Goal: Task Accomplishment & Management: Manage account settings

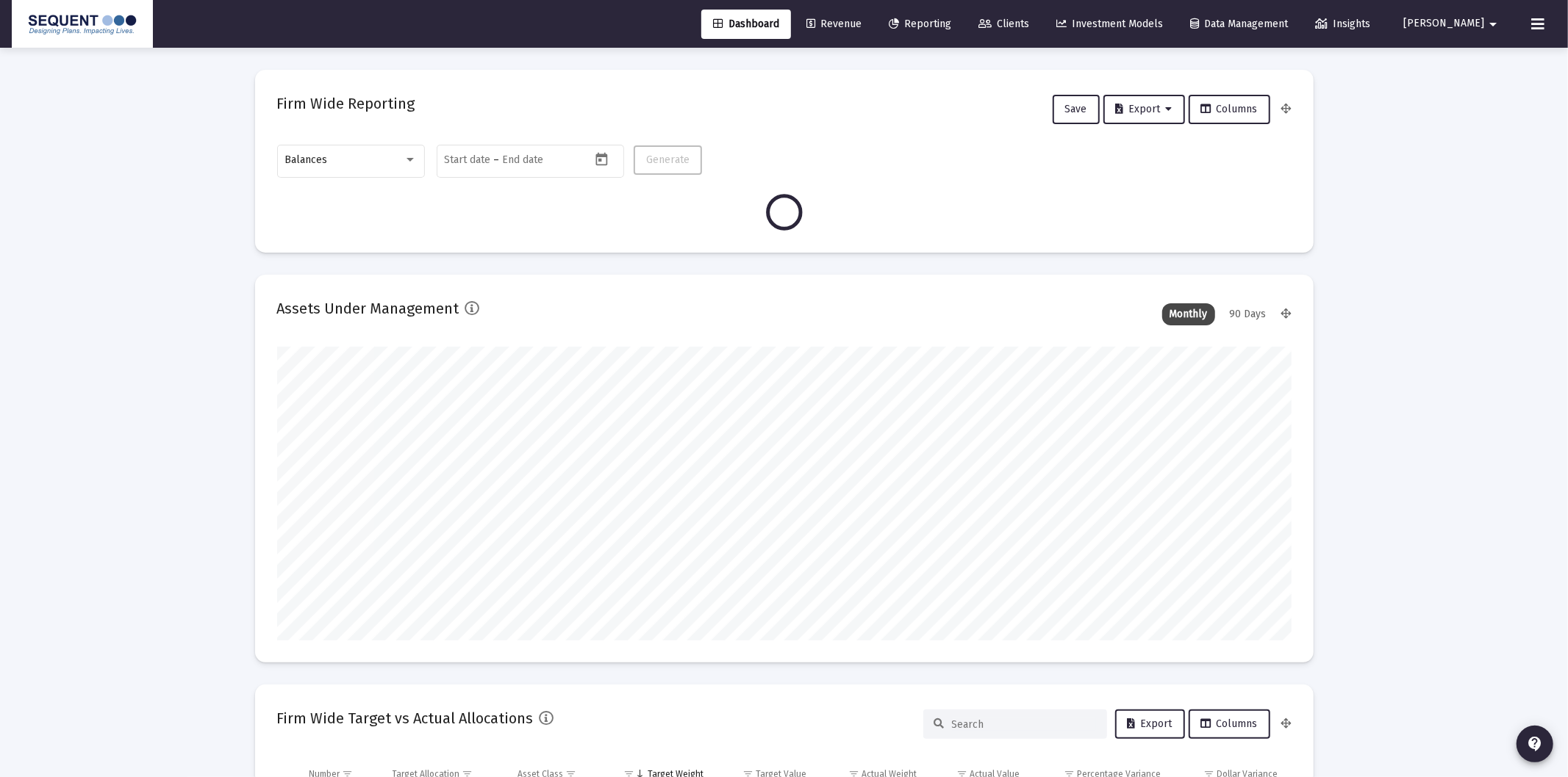
type input "[DATE]"
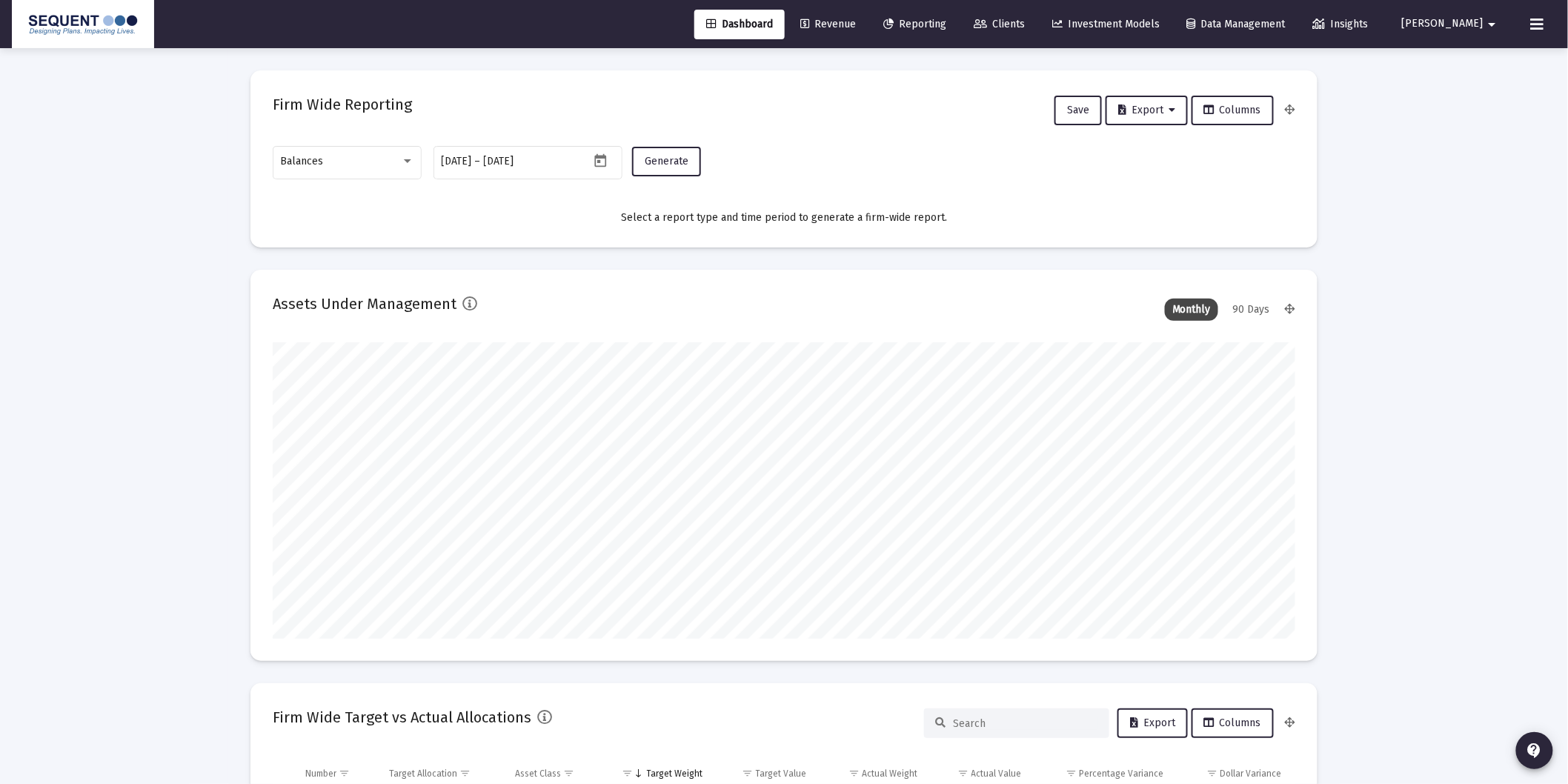
scroll to position [296, 477]
click at [1486, 17] on mat-icon "arrow_drop_down" at bounding box center [1492, 24] width 18 height 30
click at [1492, 58] on span "Settings" at bounding box center [1481, 63] width 44 height 36
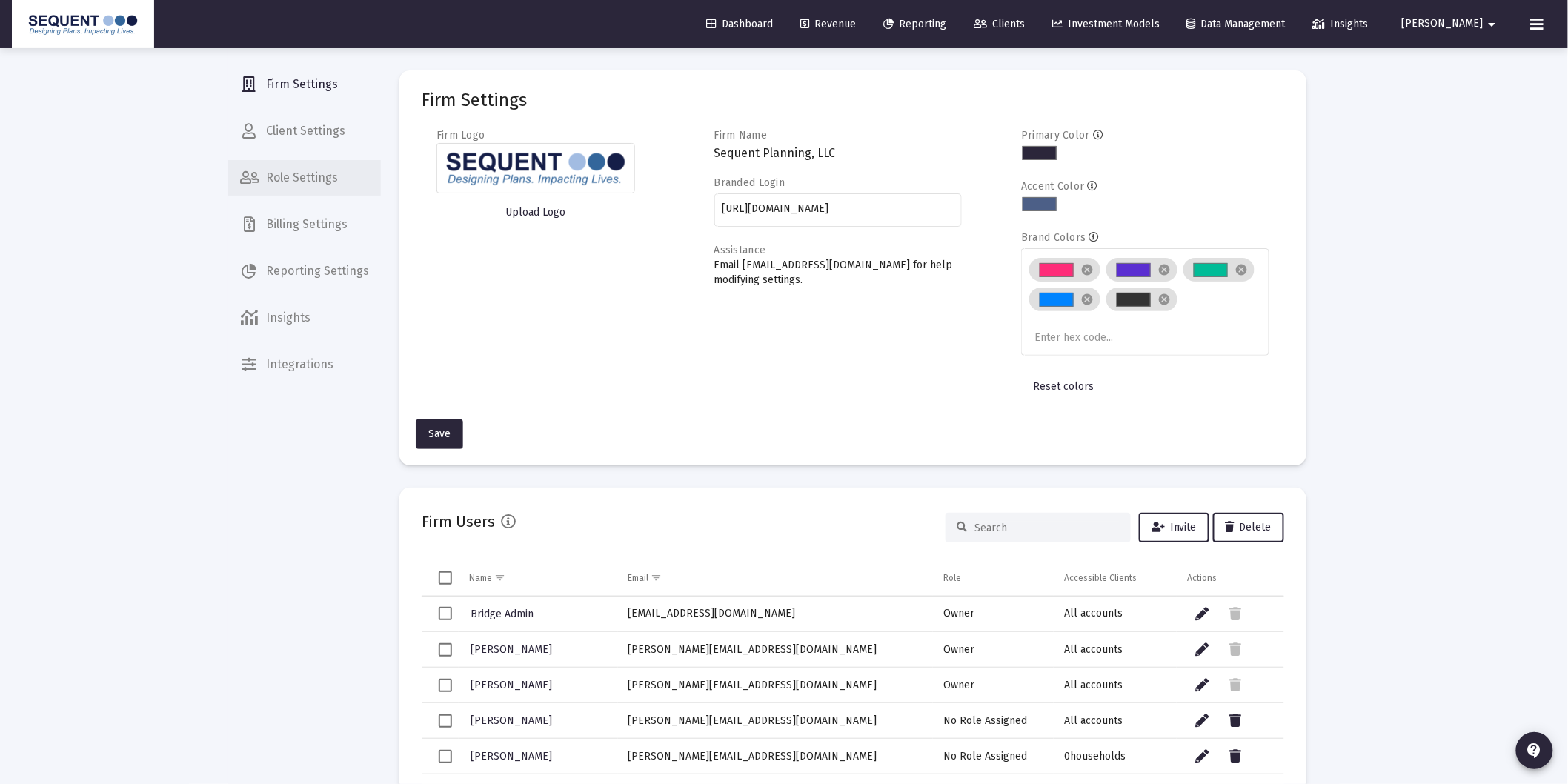
click at [315, 187] on span "Role Settings" at bounding box center [304, 177] width 153 height 36
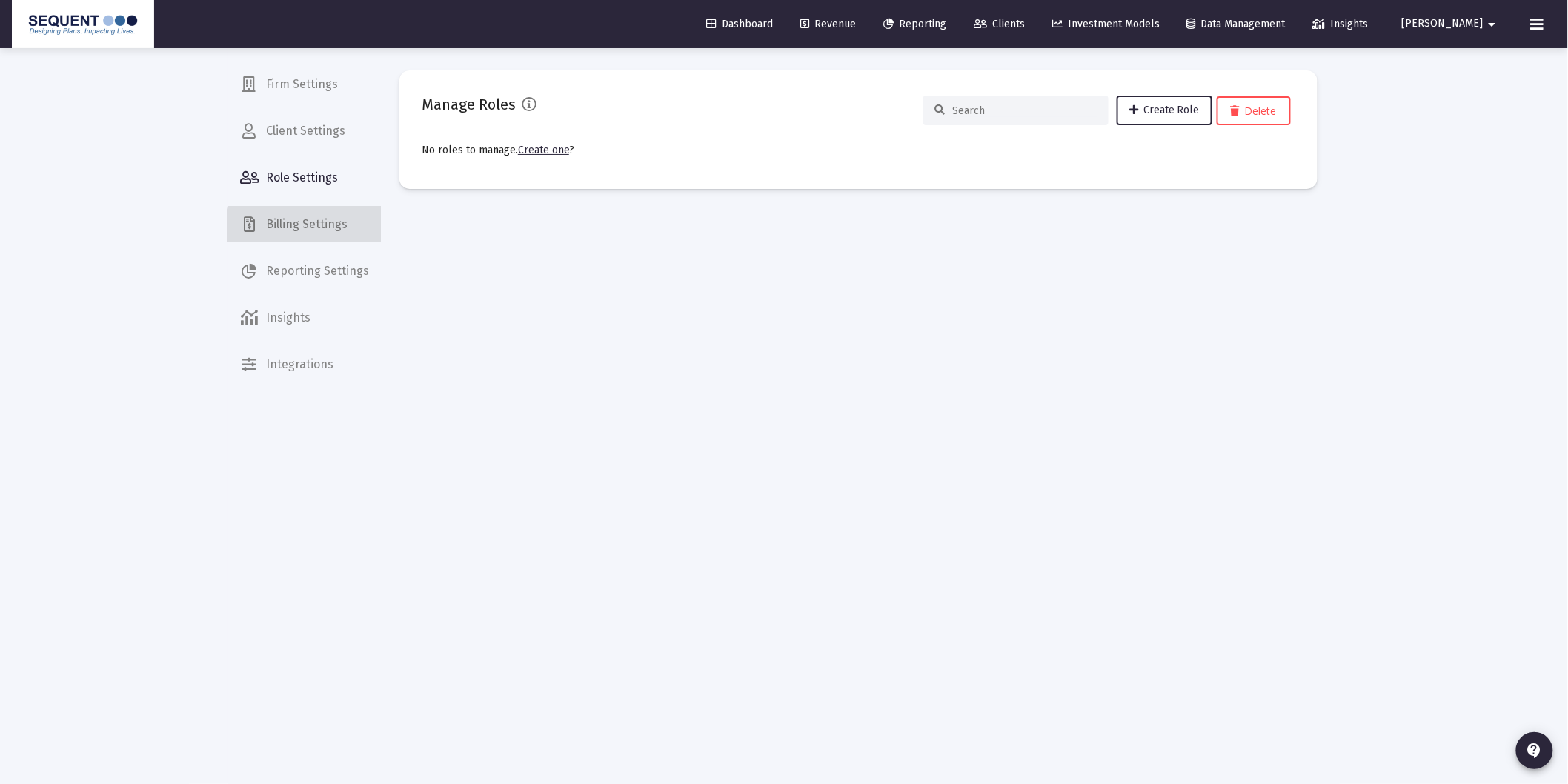
click at [316, 229] on span "Billing Settings" at bounding box center [304, 225] width 153 height 36
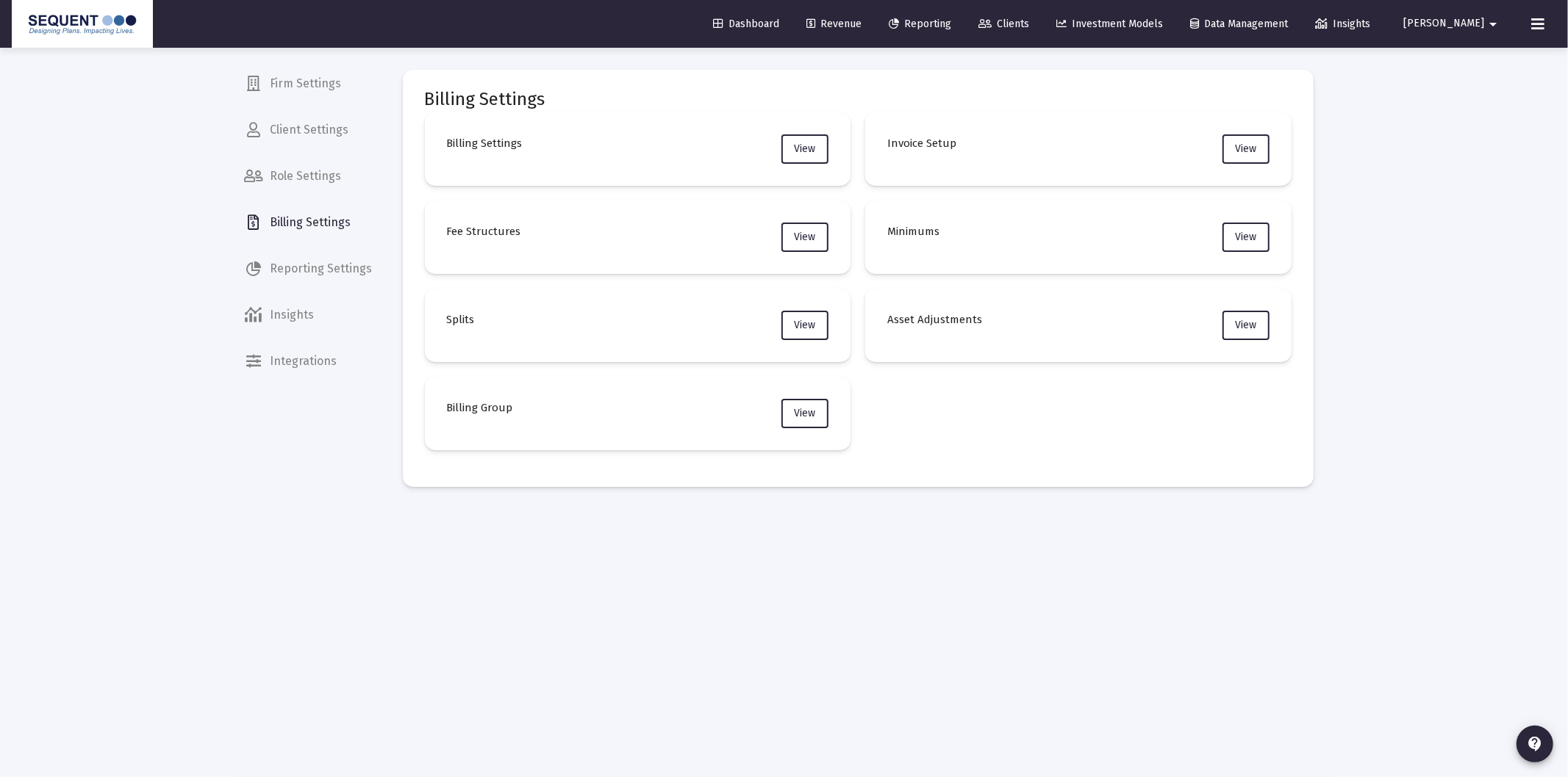
click at [314, 227] on span "Billing Settings" at bounding box center [308, 223] width 151 height 36
click at [316, 227] on span "Billing Settings" at bounding box center [308, 223] width 151 height 36
drag, startPoint x: 1255, startPoint y: 325, endPoint x: 1181, endPoint y: 364, distance: 83.6
click at [1255, 324] on span "View" at bounding box center [1245, 326] width 21 height 13
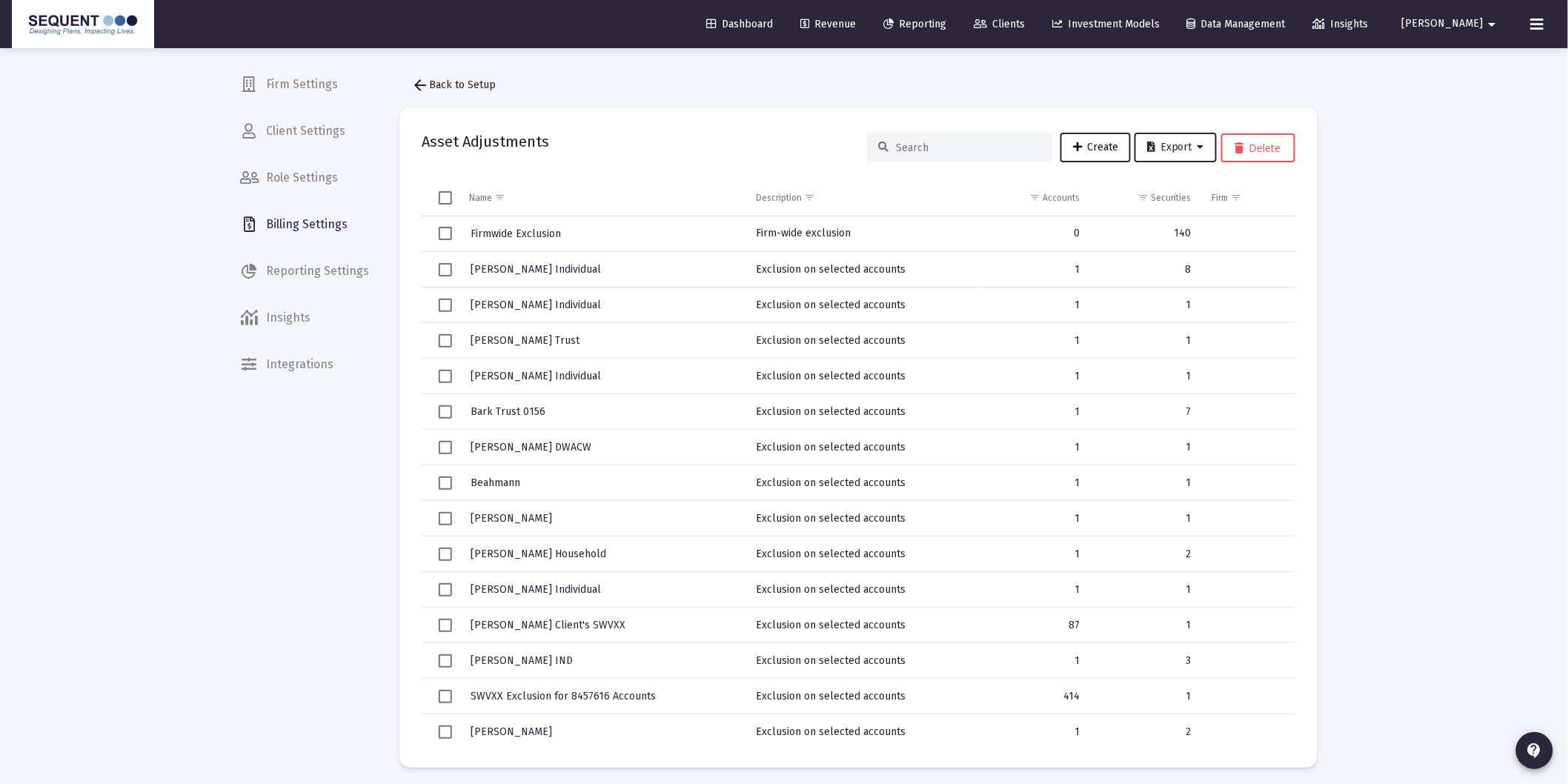
click at [1082, 141] on span "Create" at bounding box center [1095, 147] width 46 height 13
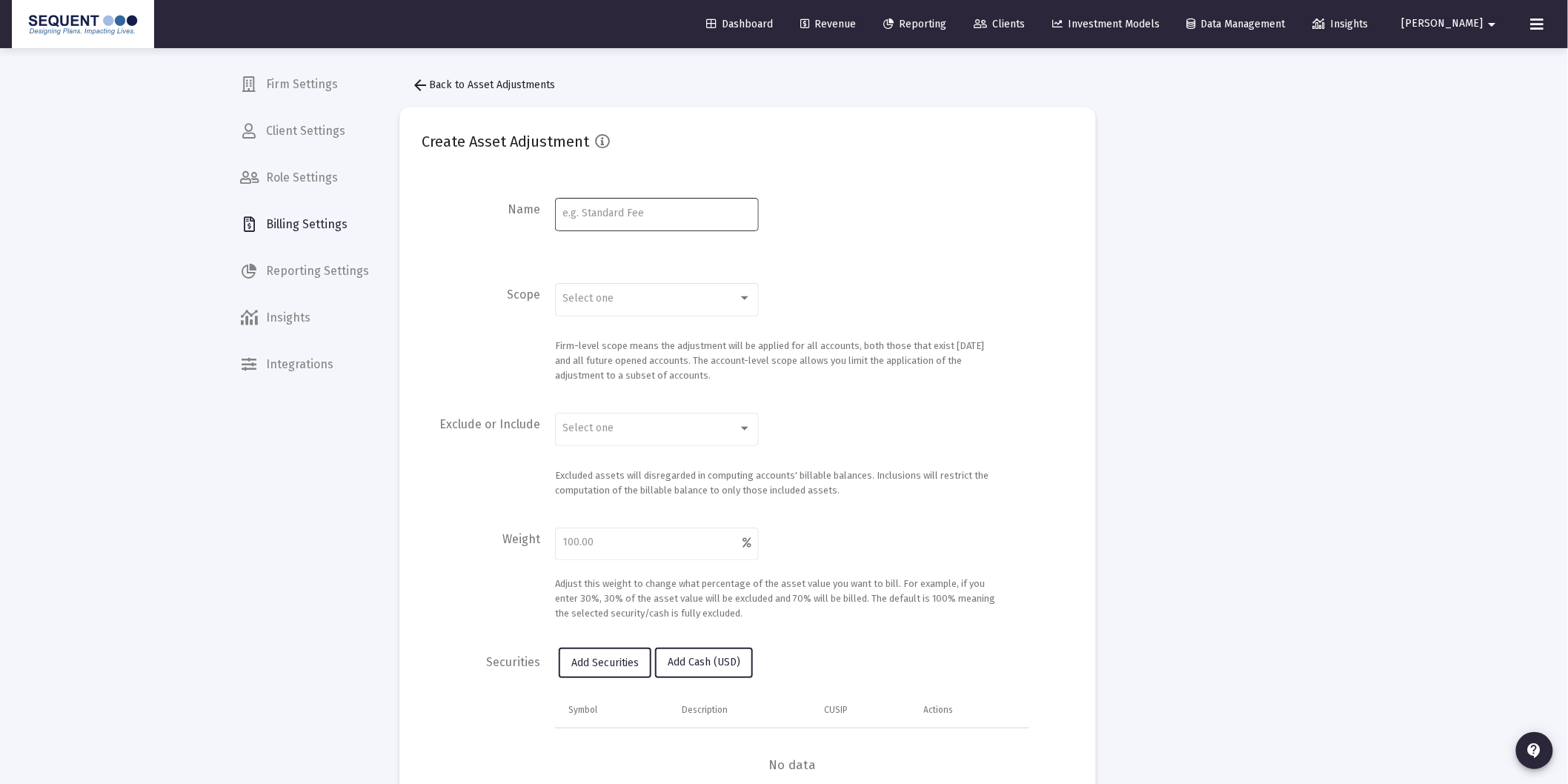
click at [608, 208] on input at bounding box center [657, 213] width 189 height 12
click at [663, 197] on div at bounding box center [657, 213] width 189 height 36
click at [656, 219] on input at bounding box center [657, 213] width 189 height 12
type input "[PERSON_NAME]"
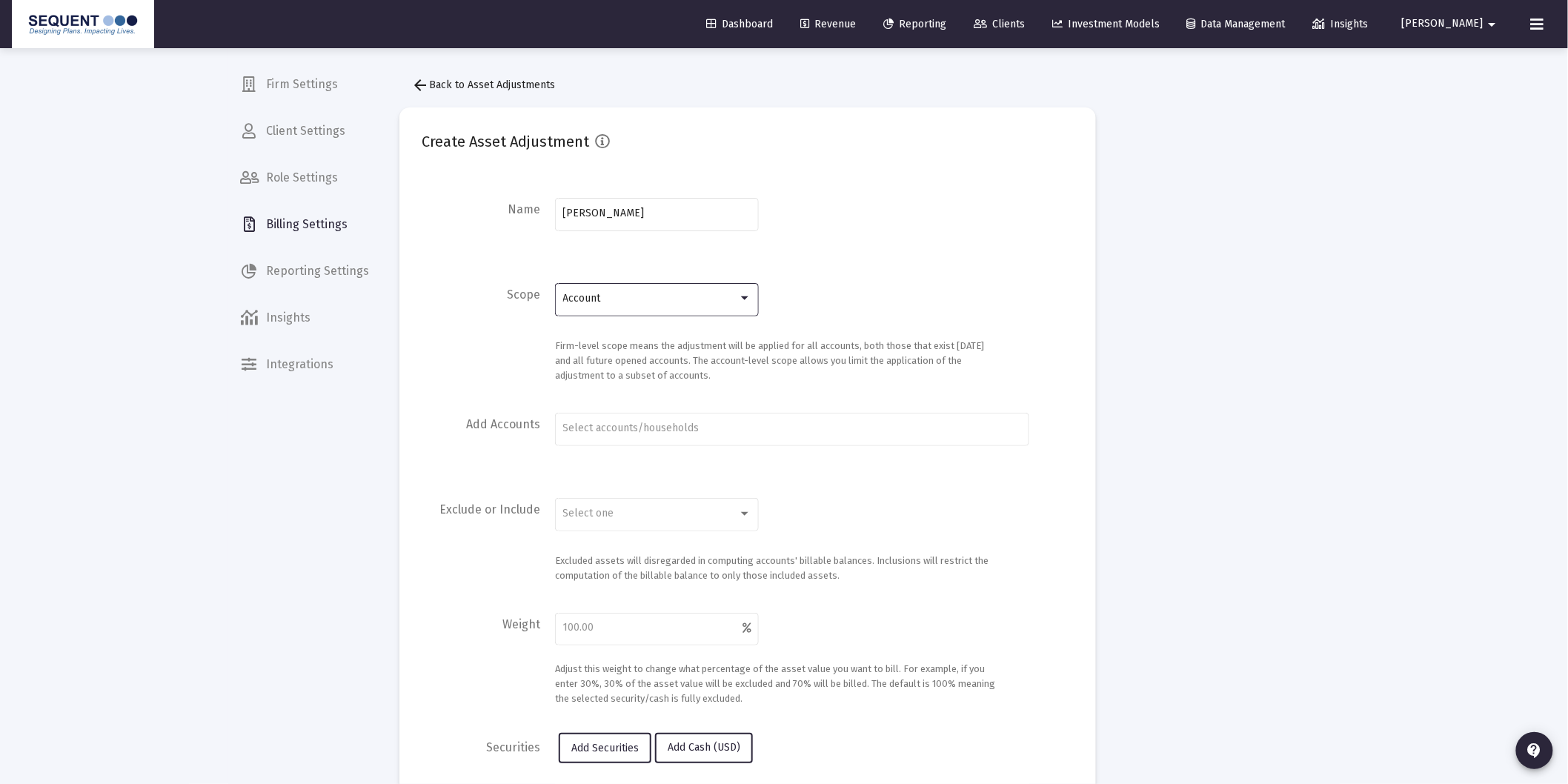
click at [652, 301] on div "Account" at bounding box center [650, 298] width 175 height 12
click at [606, 428] on div at bounding box center [784, 392] width 1568 height 784
click at [606, 428] on input "Account Selection" at bounding box center [792, 428] width 458 height 12
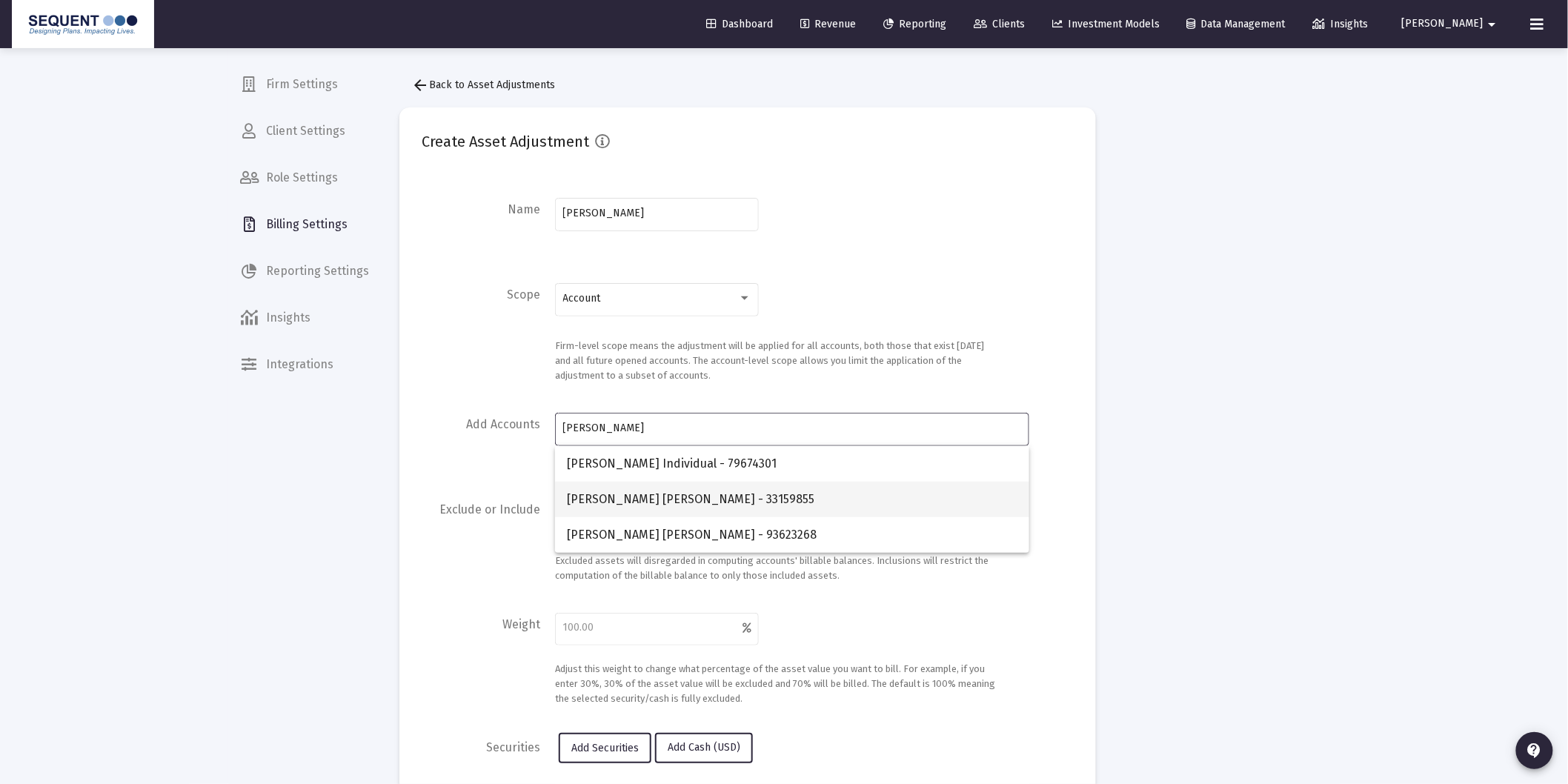
type input "[PERSON_NAME]"
click at [652, 501] on span "[PERSON_NAME] [PERSON_NAME] - 33159855" at bounding box center [792, 499] width 451 height 36
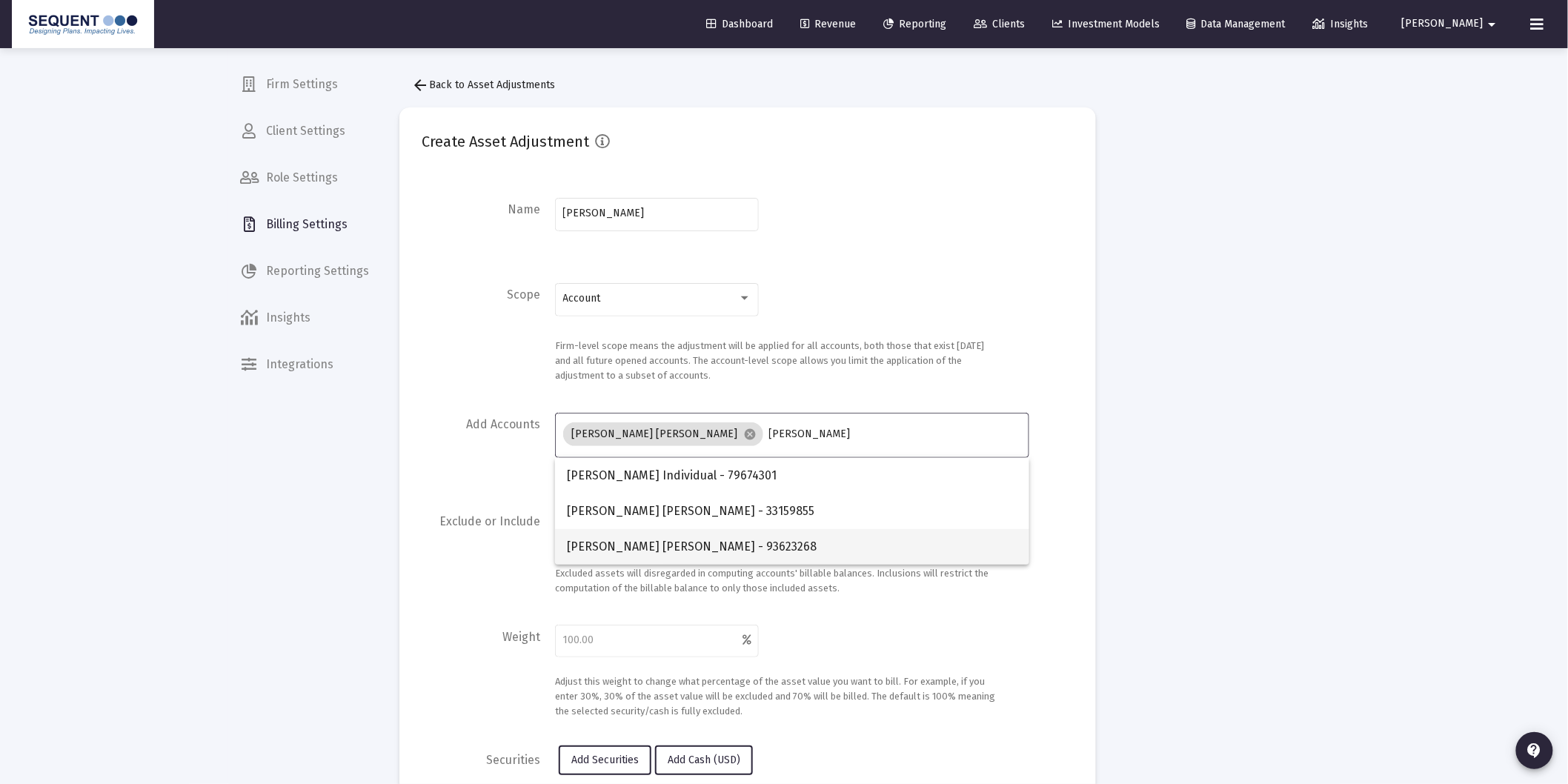
type input "[PERSON_NAME]"
click at [687, 553] on span "[PERSON_NAME] [PERSON_NAME] - 93623268" at bounding box center [792, 547] width 451 height 36
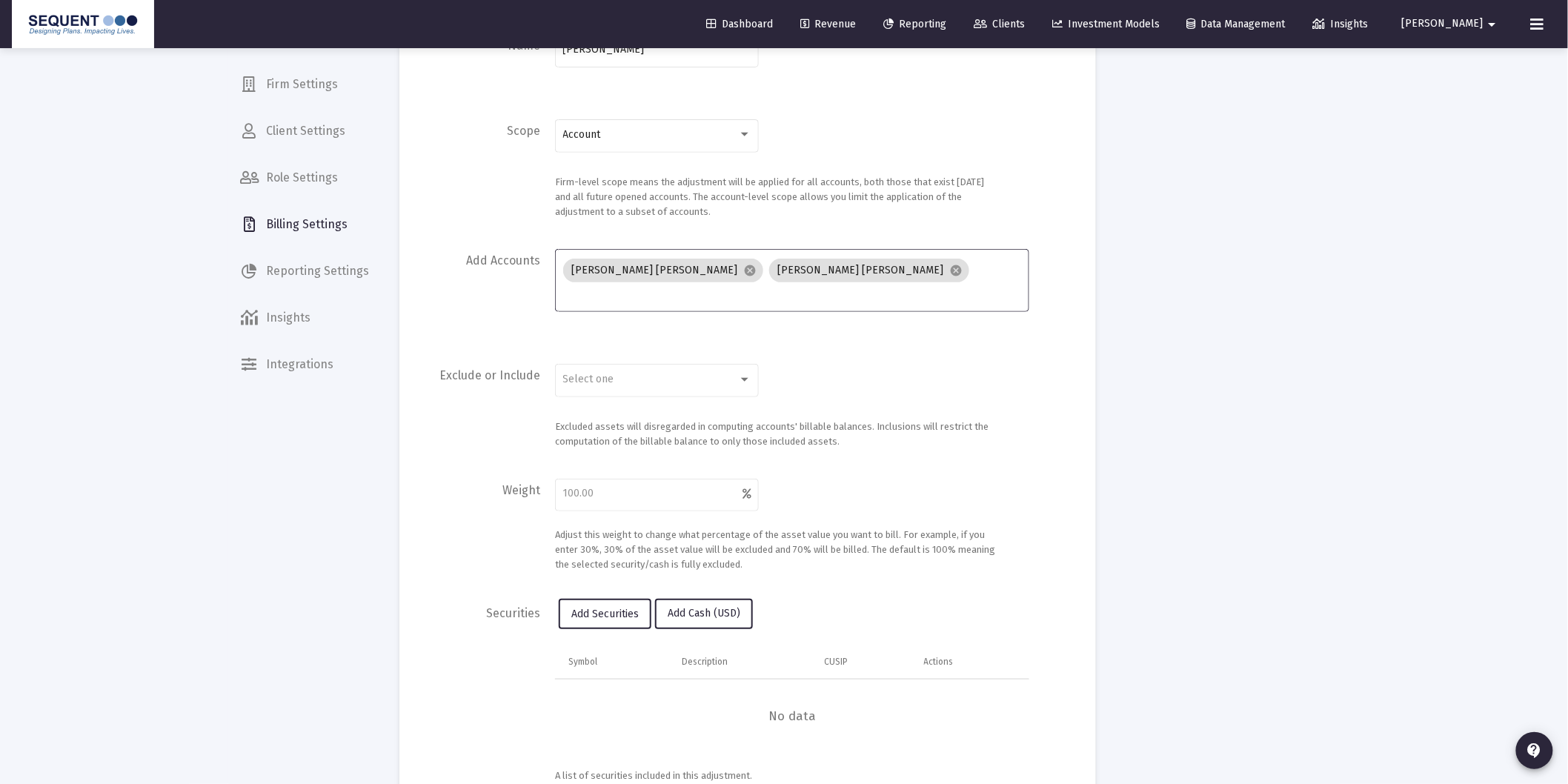
scroll to position [165, 0]
click at [606, 379] on div "Select one" at bounding box center [657, 387] width 204 height 47
click at [613, 373] on div "Select one" at bounding box center [650, 379] width 175 height 12
click at [616, 397] on span "Exclusion" at bounding box center [657, 392] width 189 height 31
click at [627, 486] on div at bounding box center [657, 493] width 189 height 36
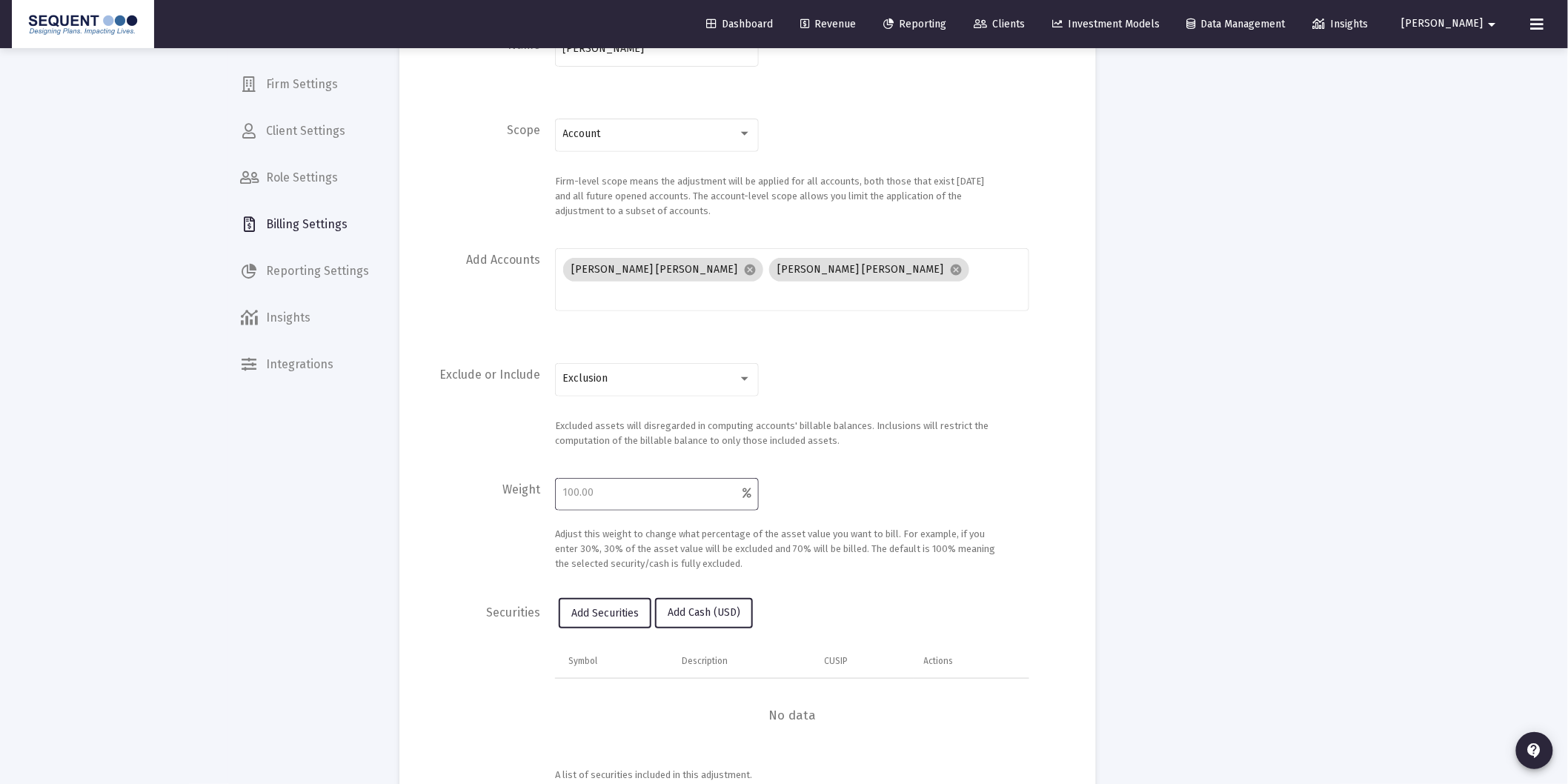
click at [621, 569] on mat-card-content "Name [PERSON_NAME] Account Firm-level scope means the adjustment will be applie…" at bounding box center [748, 407] width 652 height 753
click at [609, 607] on span "Add Securities" at bounding box center [605, 614] width 67 height 13
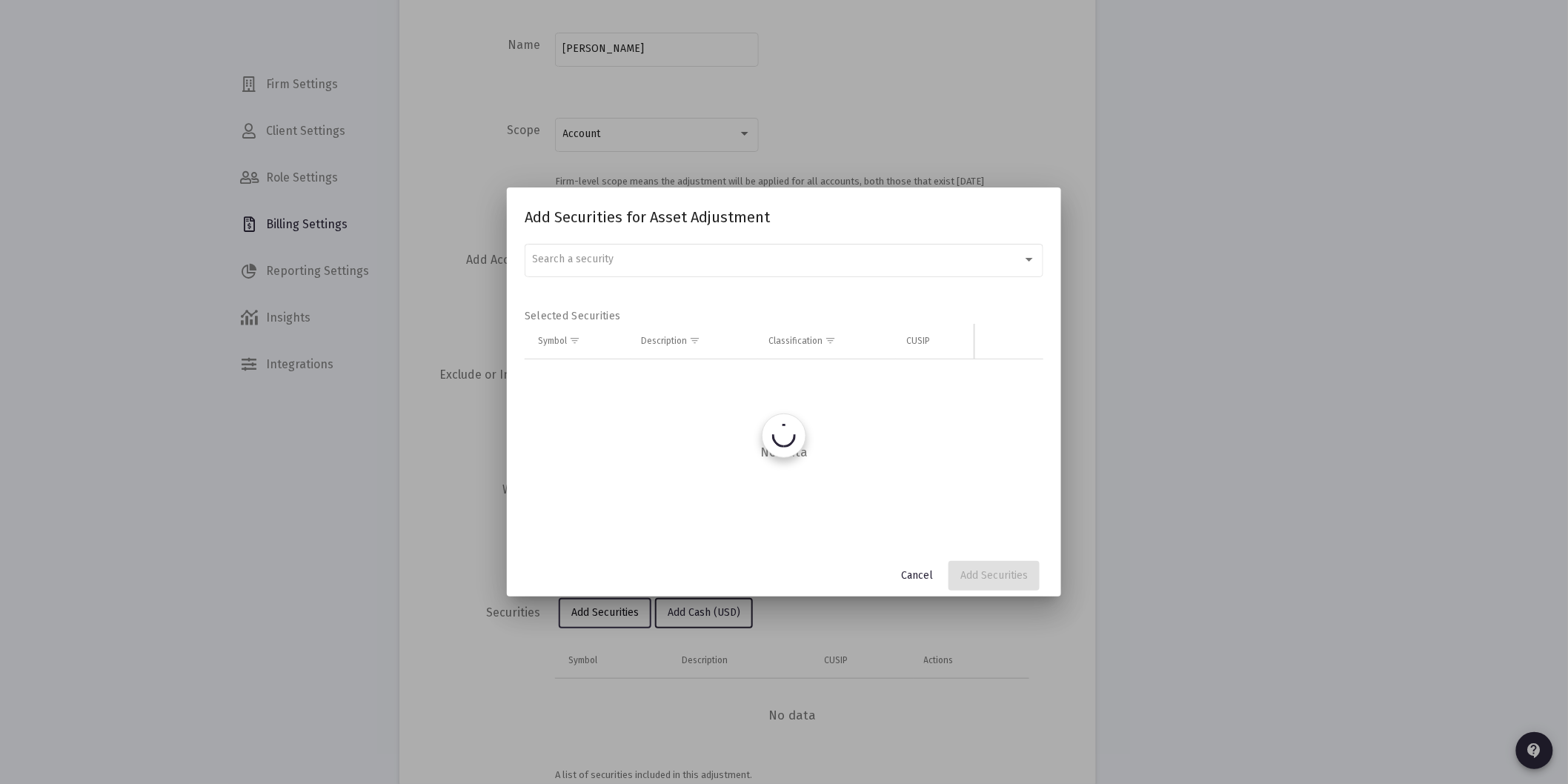
scroll to position [0, 0]
click at [613, 251] on div "Search a security" at bounding box center [784, 258] width 503 height 36
click at [612, 253] on input "wv" at bounding box center [784, 259] width 527 height 31
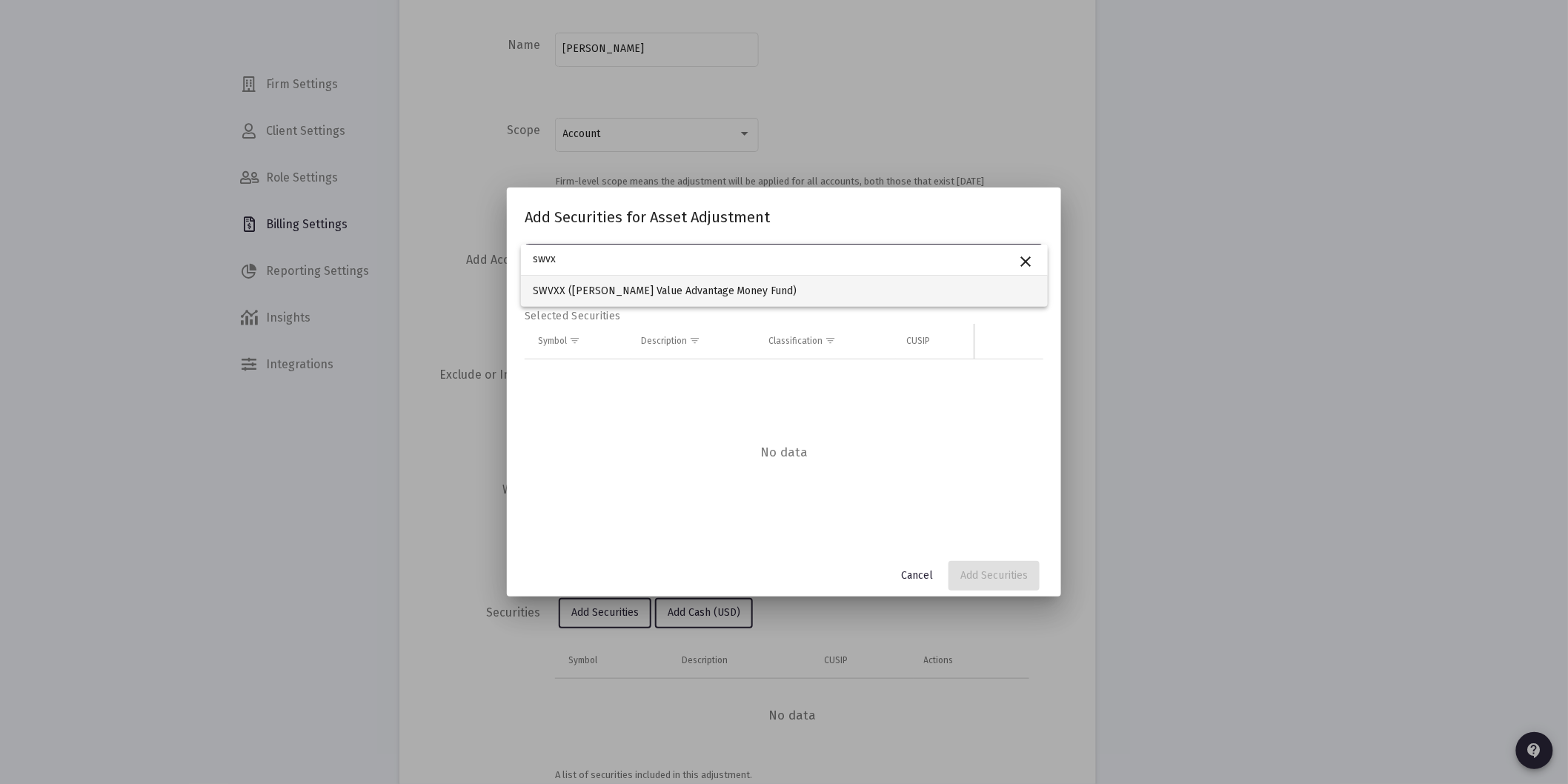
type input "swvx"
click at [591, 283] on span "SWVXX ([PERSON_NAME] Value Advantage Money Fund)" at bounding box center [784, 291] width 503 height 31
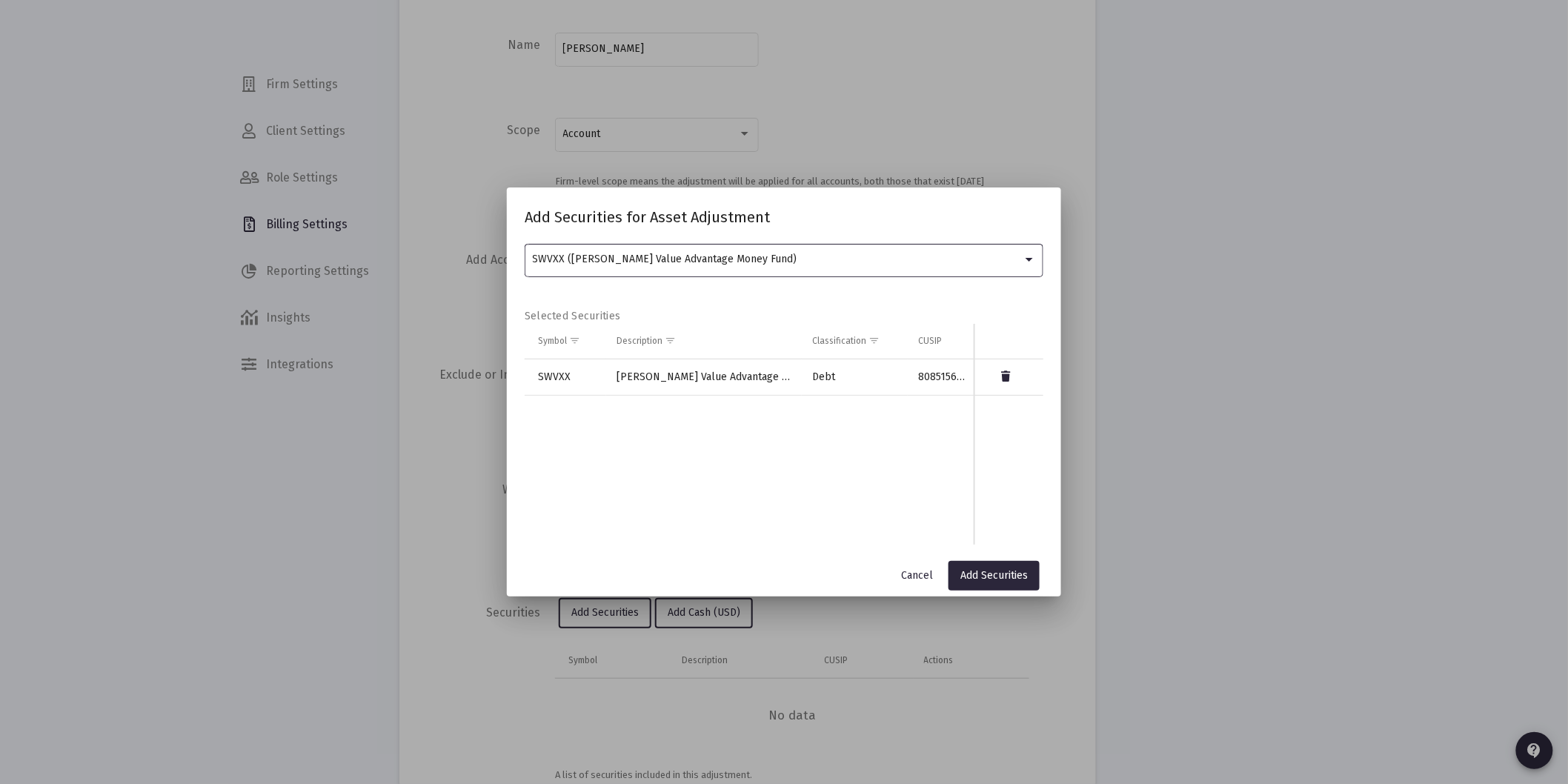
click at [764, 272] on div "SWVXX ([PERSON_NAME] Value Advantage Money Fund)" at bounding box center [784, 258] width 503 height 36
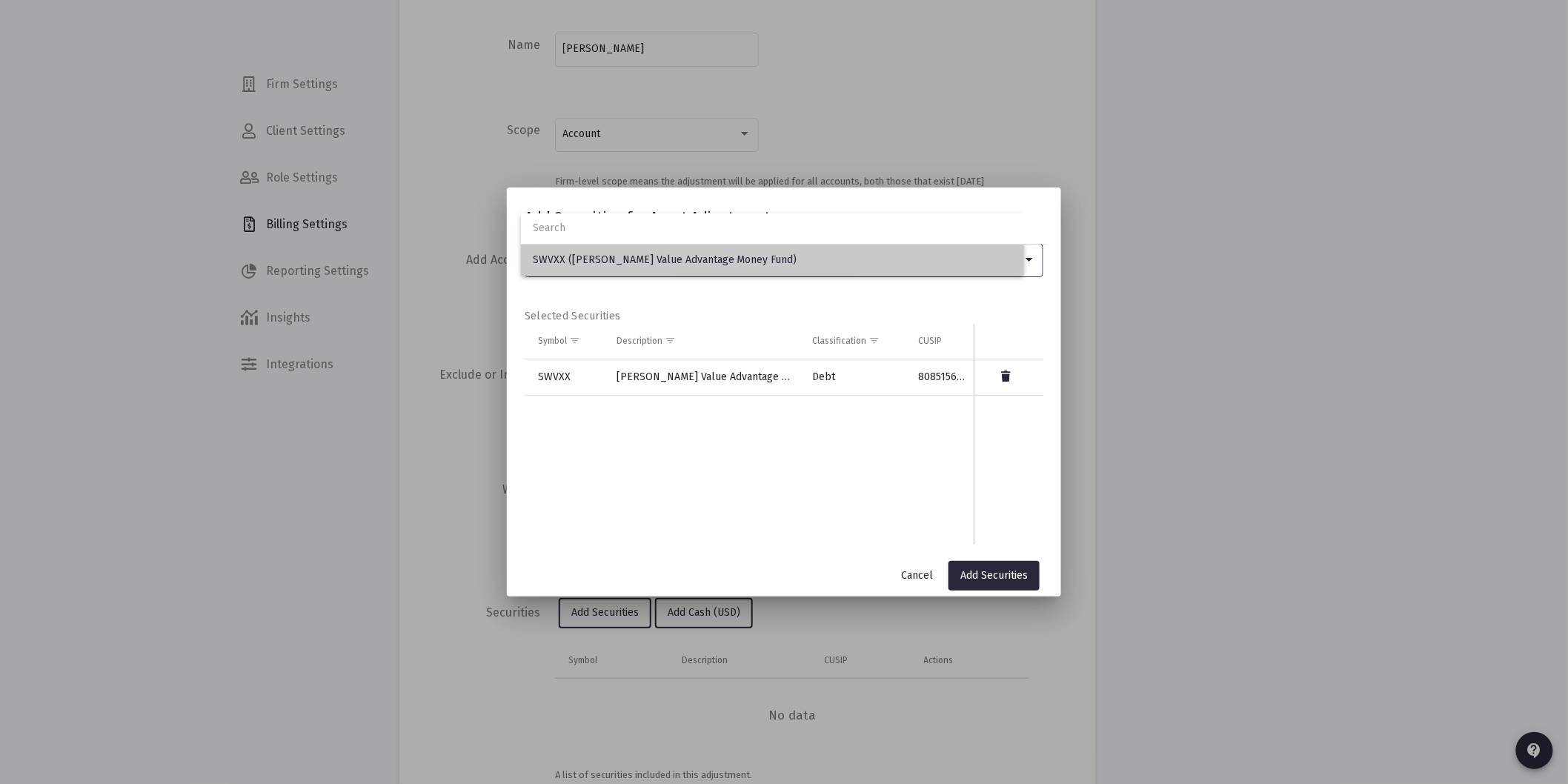
click at [764, 271] on span "SWVXX ([PERSON_NAME] Value Advantage Money Fund)" at bounding box center [772, 260] width 479 height 31
click at [764, 269] on div "SWVXX ([PERSON_NAME] Value Advantage Money Fund)" at bounding box center [784, 258] width 503 height 36
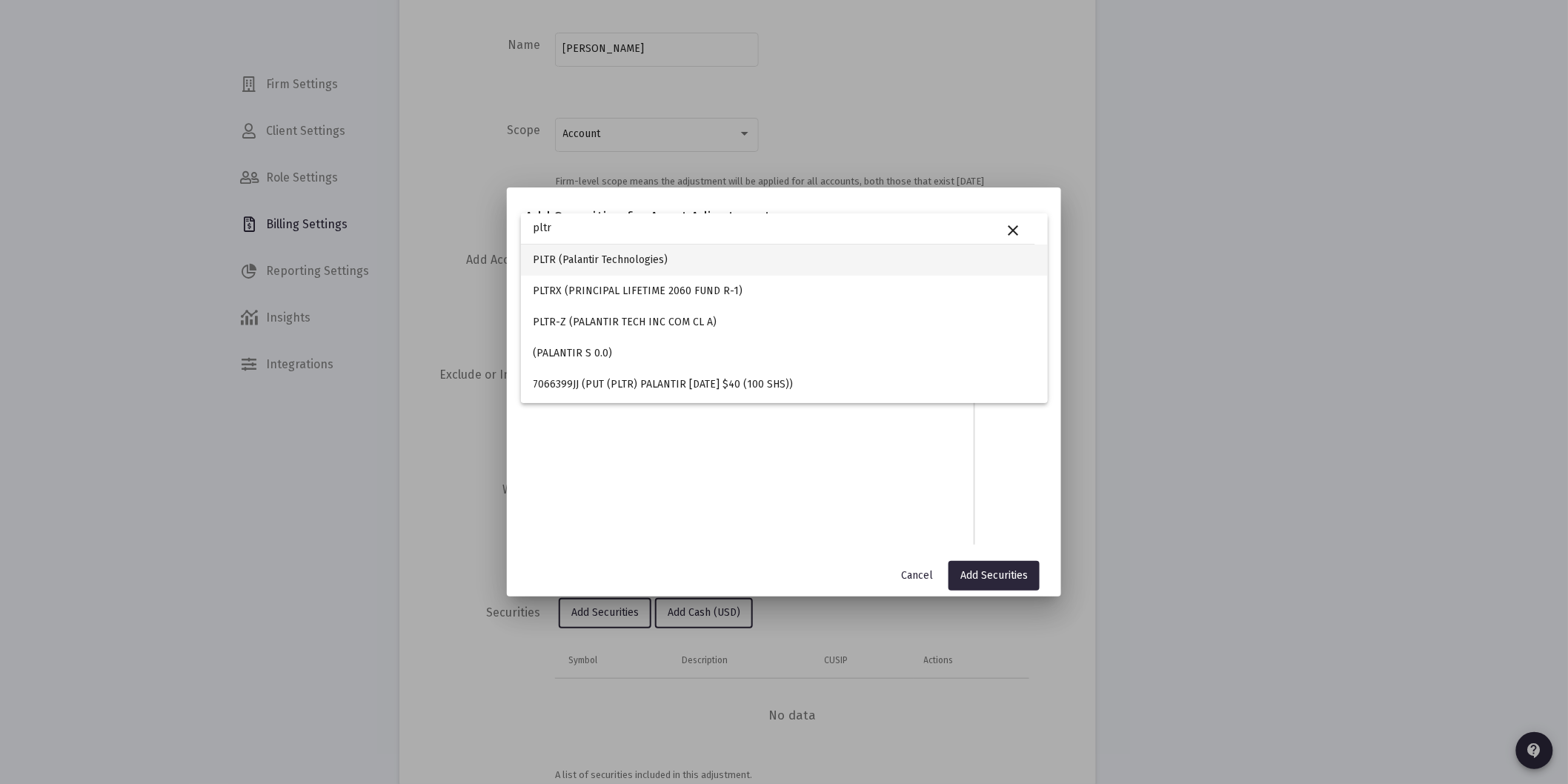
type input "pltr"
click at [568, 252] on span "PLTR (Palantir Technologies)" at bounding box center [784, 260] width 503 height 31
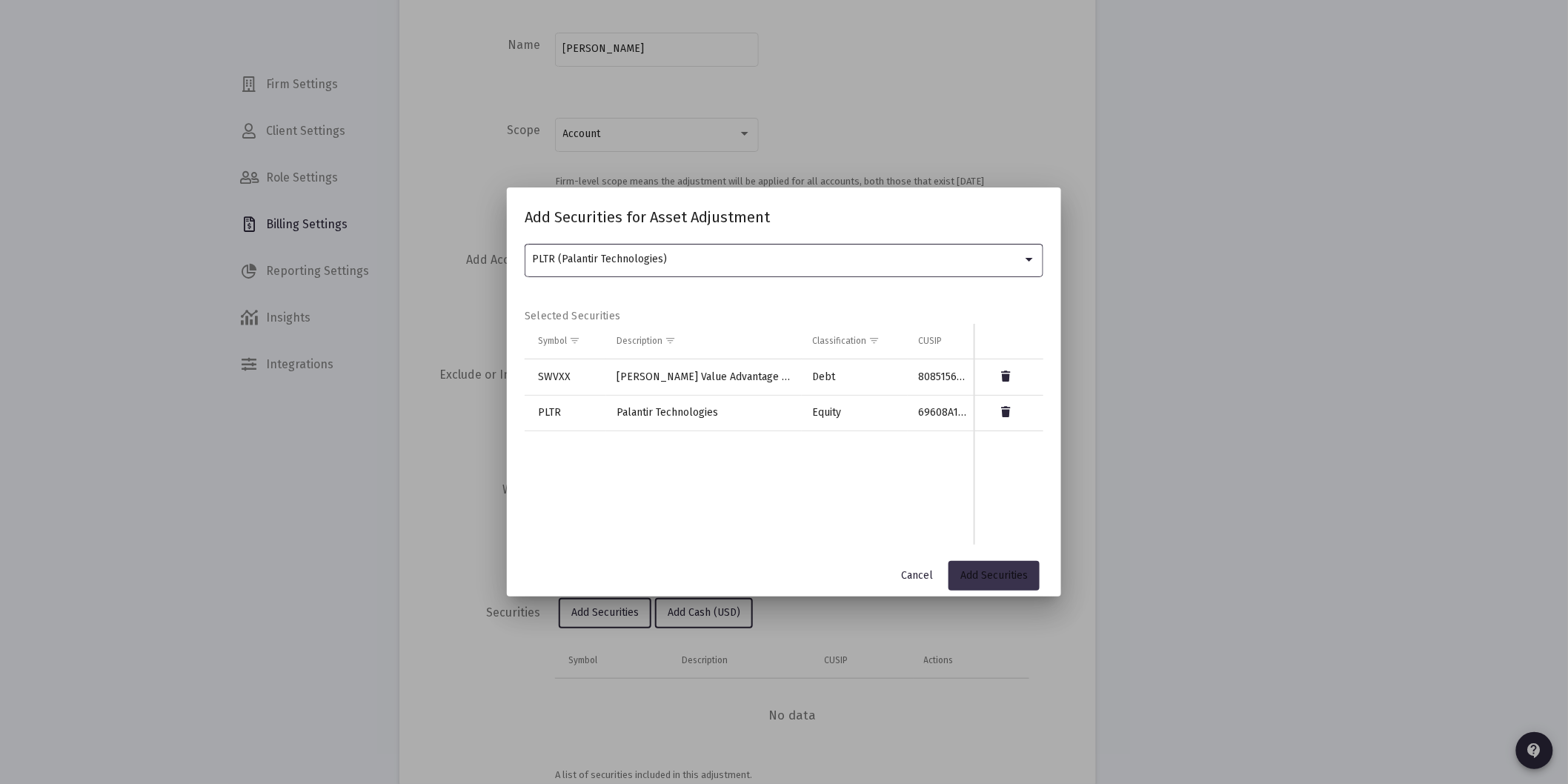
click at [995, 579] on span "Add Securities" at bounding box center [994, 575] width 67 height 13
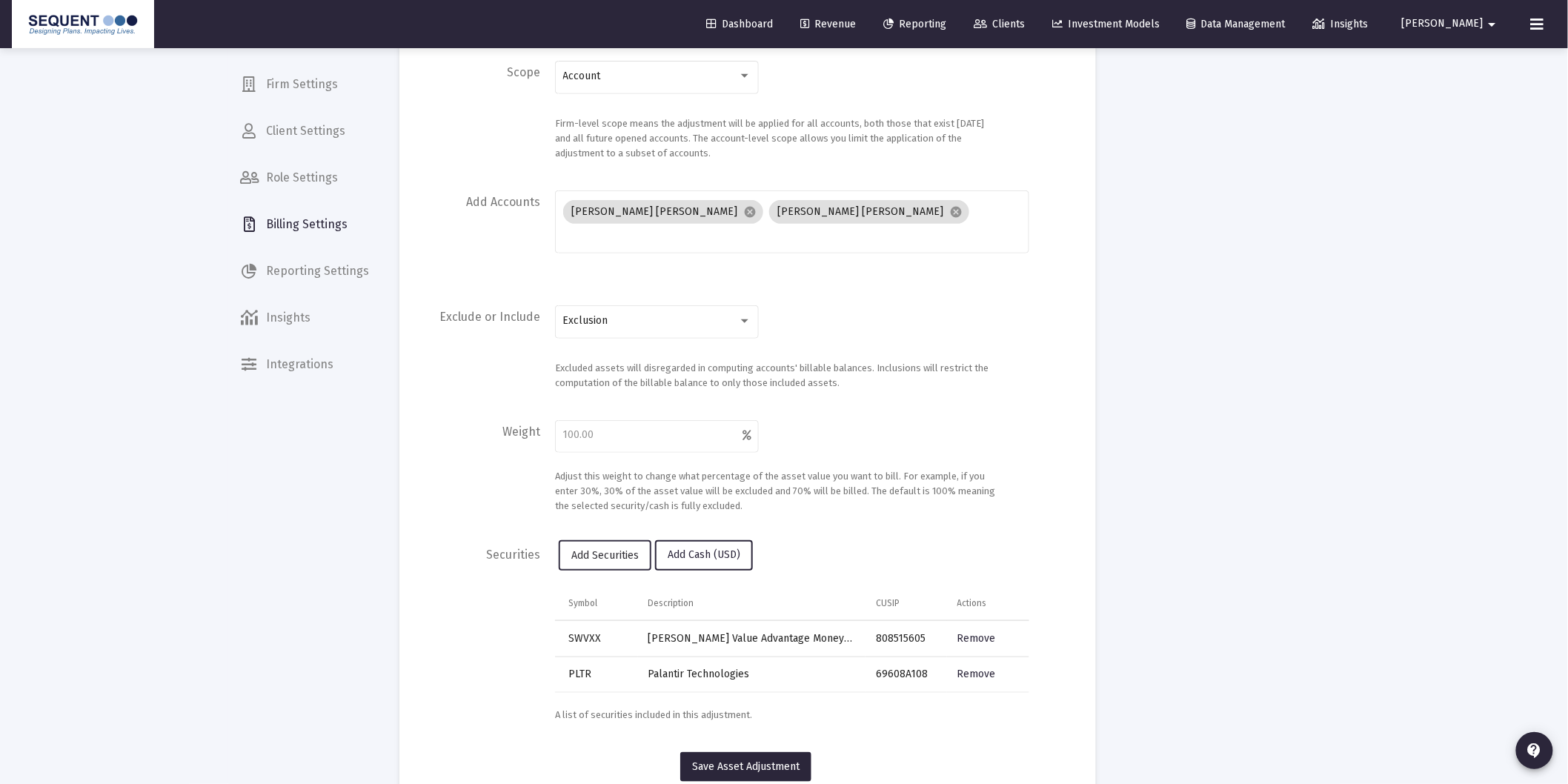
scroll to position [245, 0]
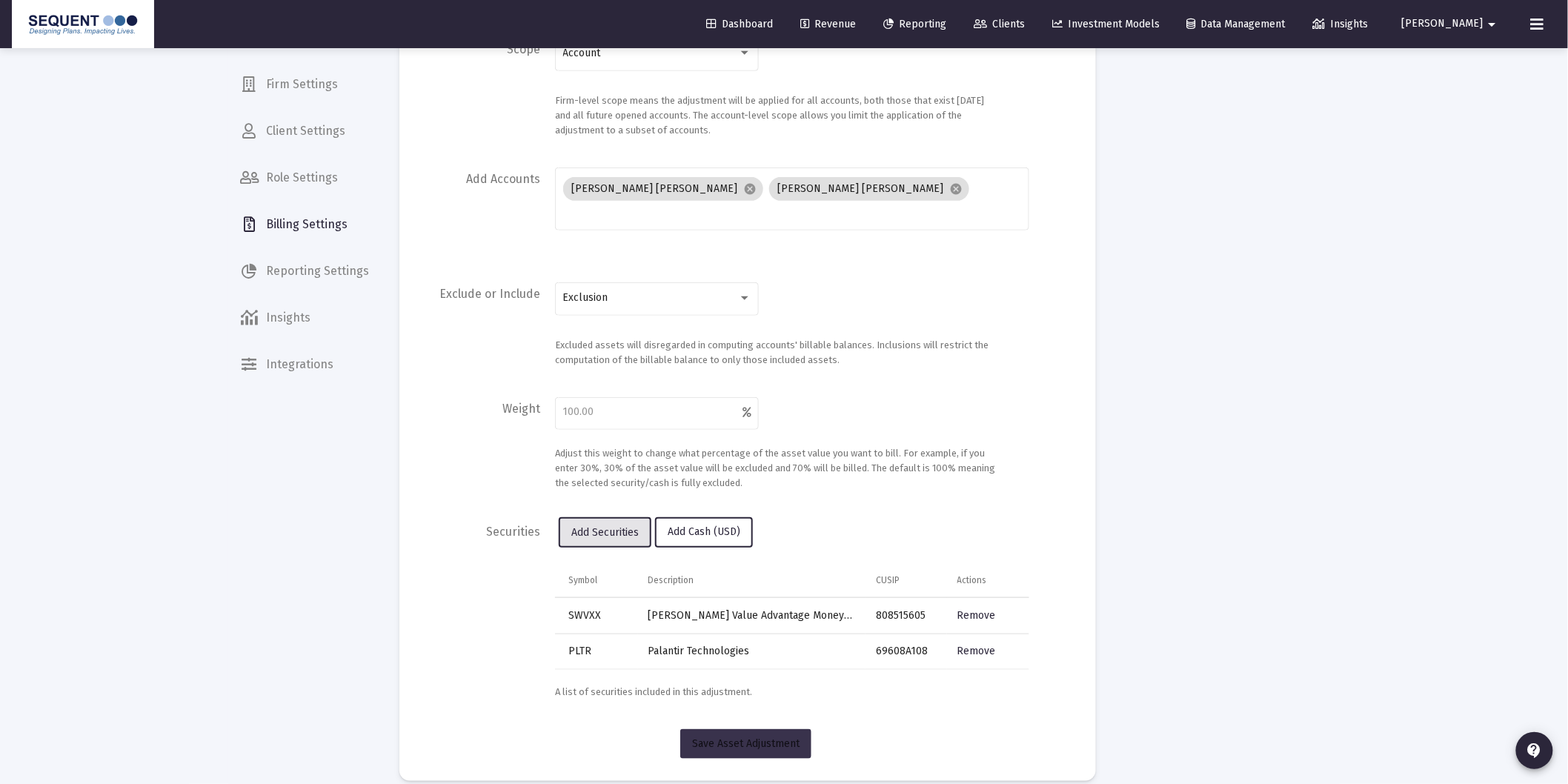
click at [781, 738] on span "Save Asset Adjustment" at bounding box center [745, 744] width 108 height 13
type input "100"
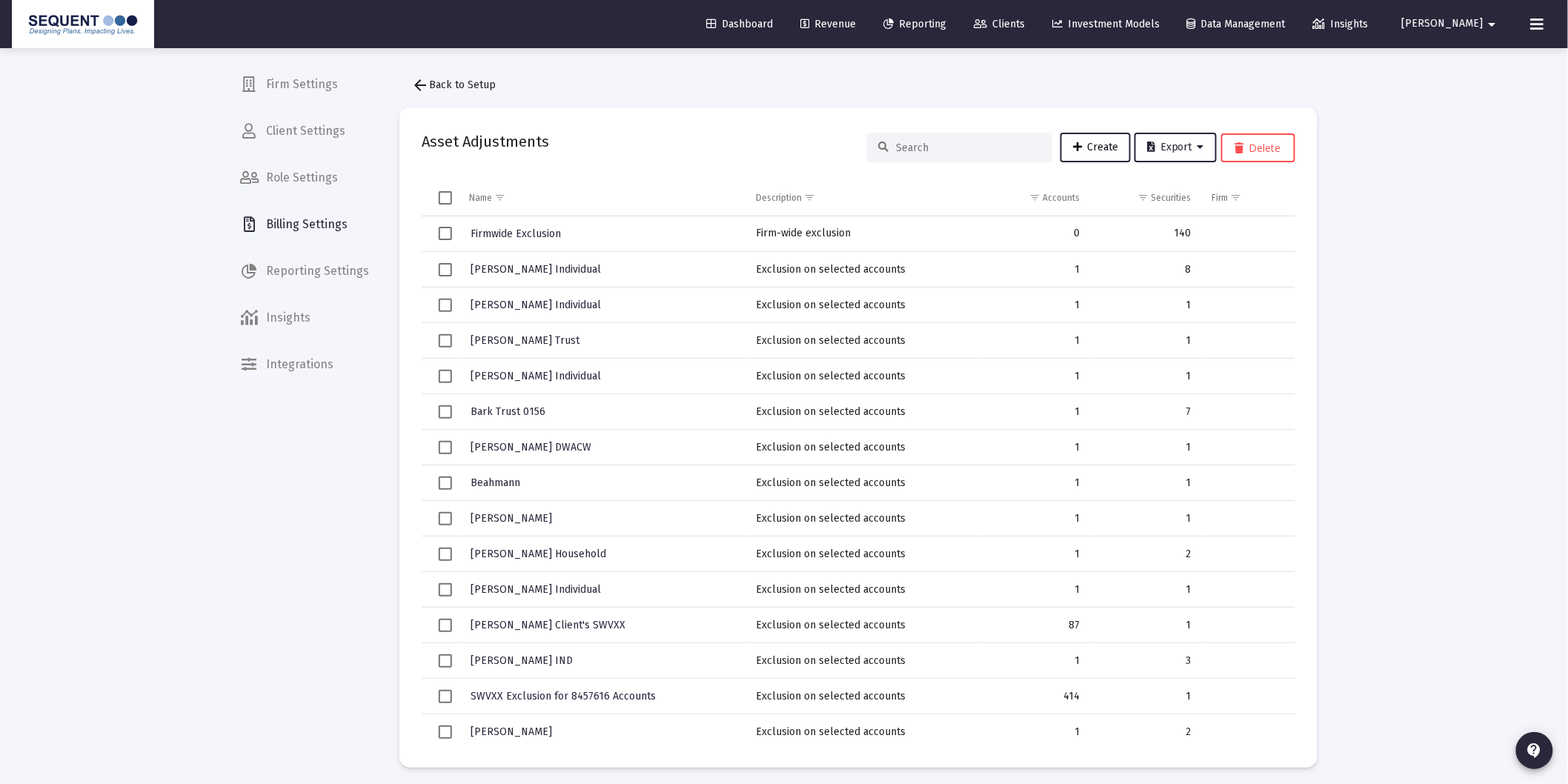
click at [1100, 143] on span "Create" at bounding box center [1095, 147] width 46 height 13
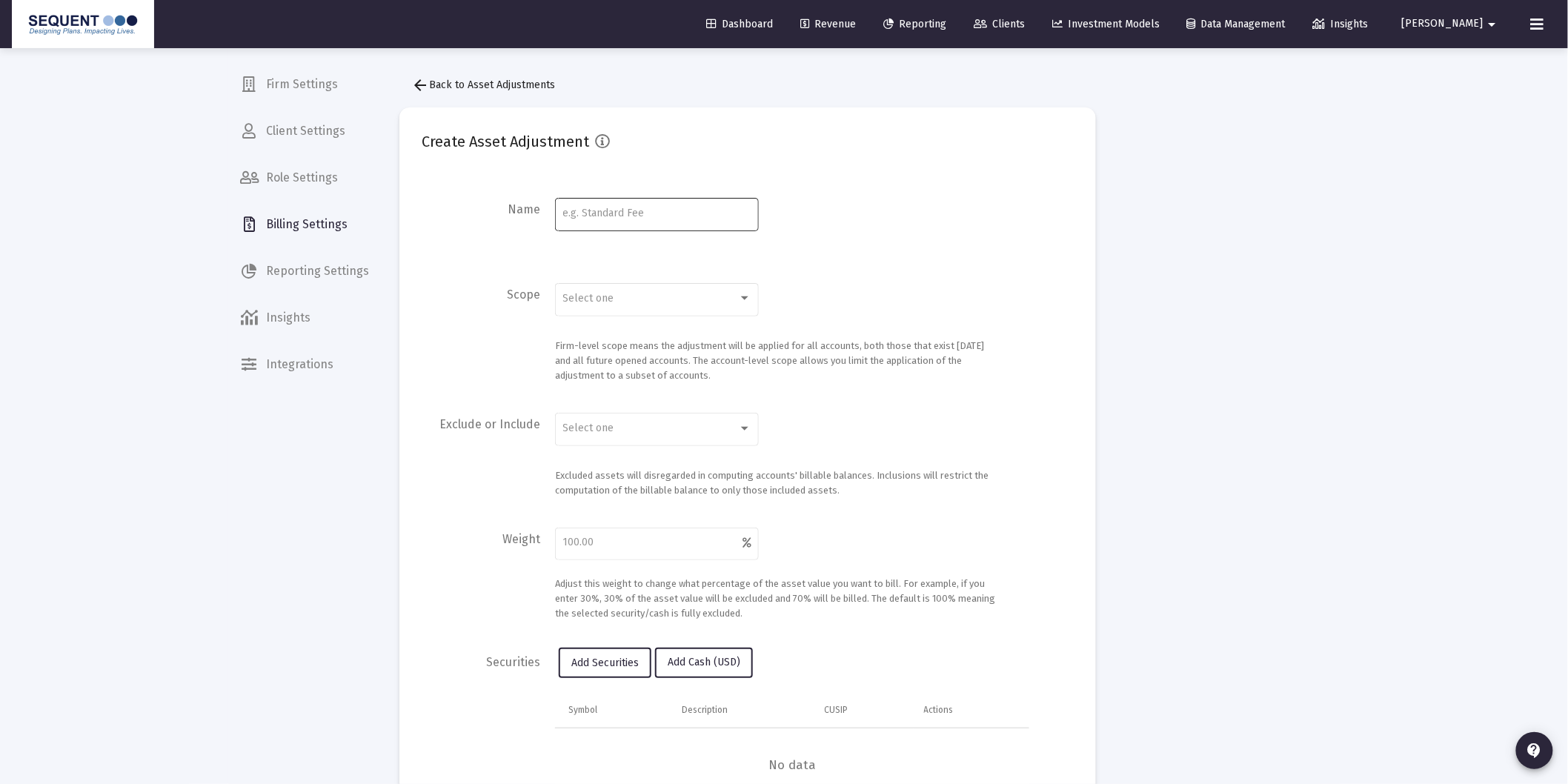
click at [605, 220] on div at bounding box center [657, 213] width 189 height 36
type input "Zuhlsdorf,"
click at [622, 300] on div "Select one" at bounding box center [650, 298] width 175 height 12
click at [615, 333] on span "Account" at bounding box center [657, 329] width 189 height 31
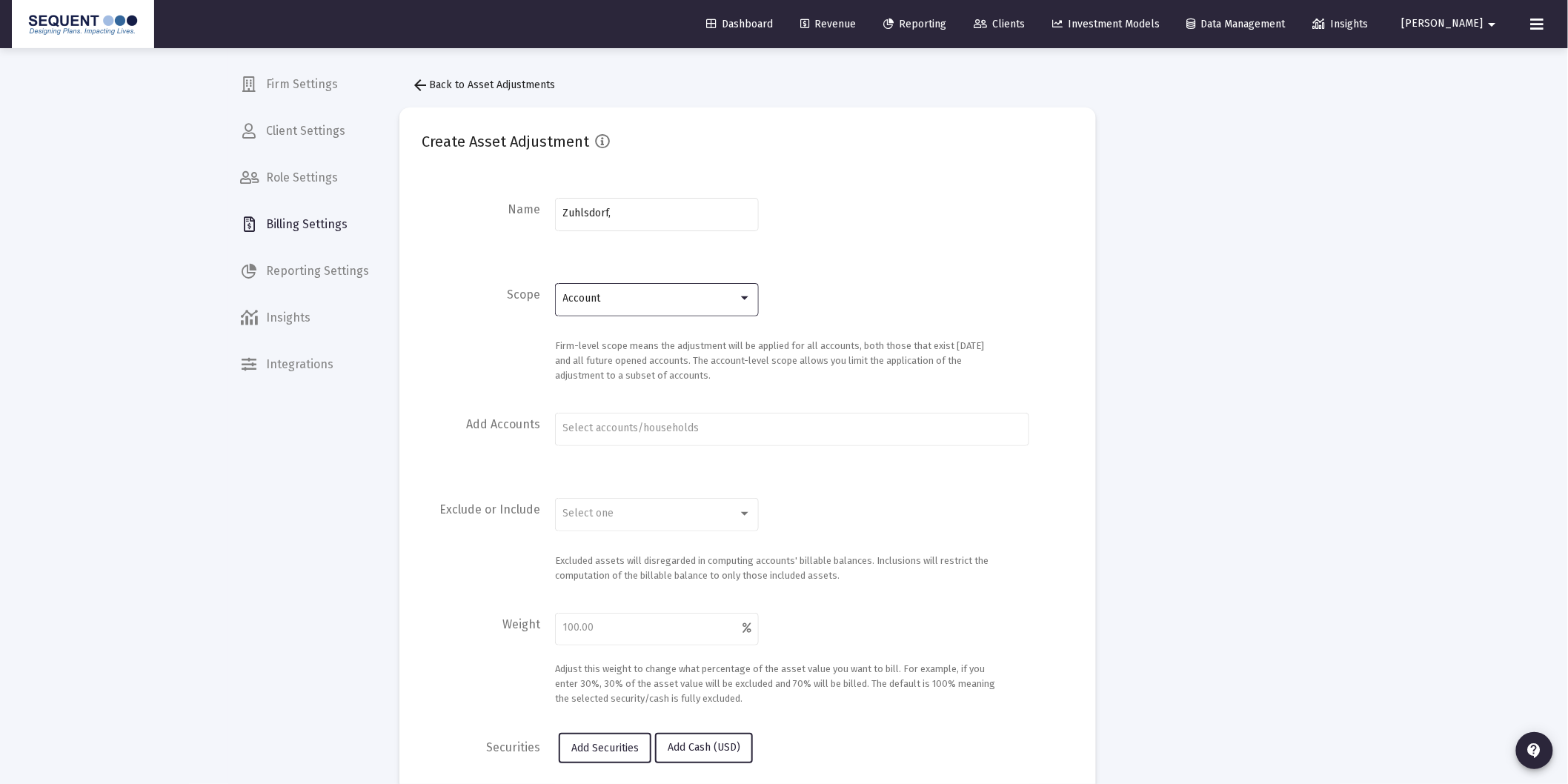
click at [612, 404] on form "Name [PERSON_NAME], Scope Account Firm-level scope means the adjustment will be…" at bounding box center [748, 451] width 652 height 511
click at [609, 433] on input "Account Selection" at bounding box center [792, 428] width 458 height 12
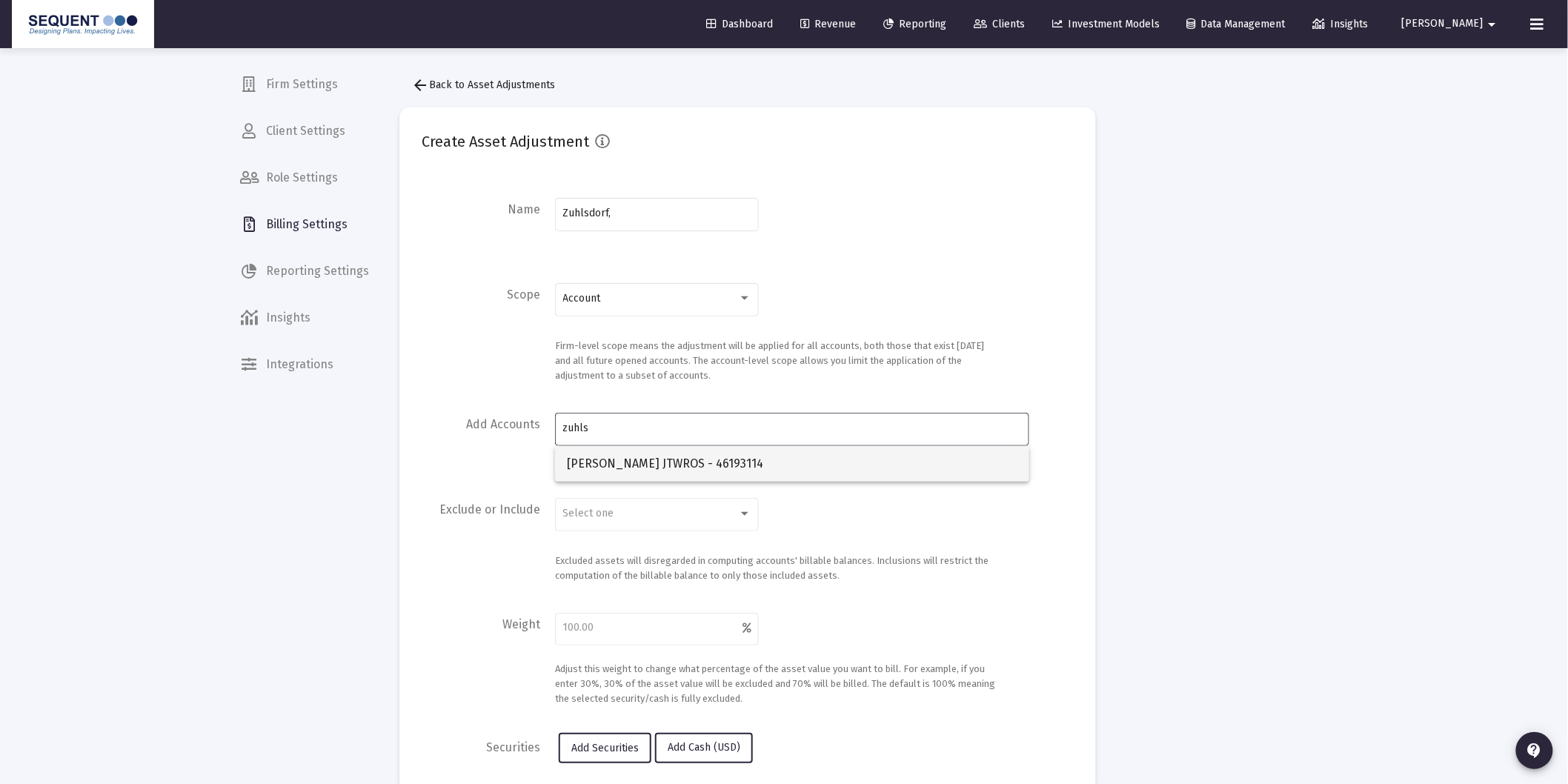
type input "zuhls"
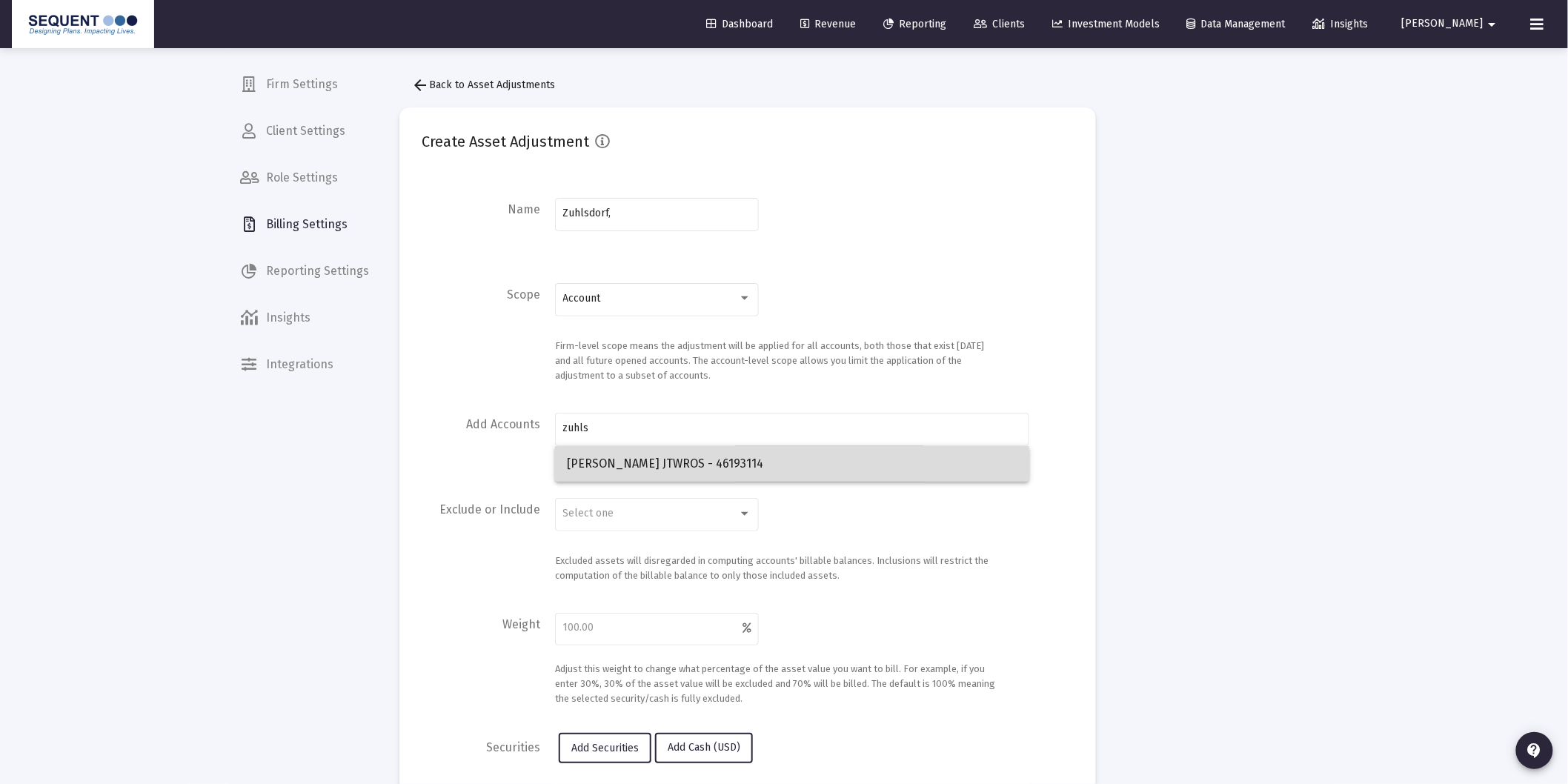
click at [694, 473] on span "[PERSON_NAME] JTWROS - 46193114" at bounding box center [792, 464] width 451 height 36
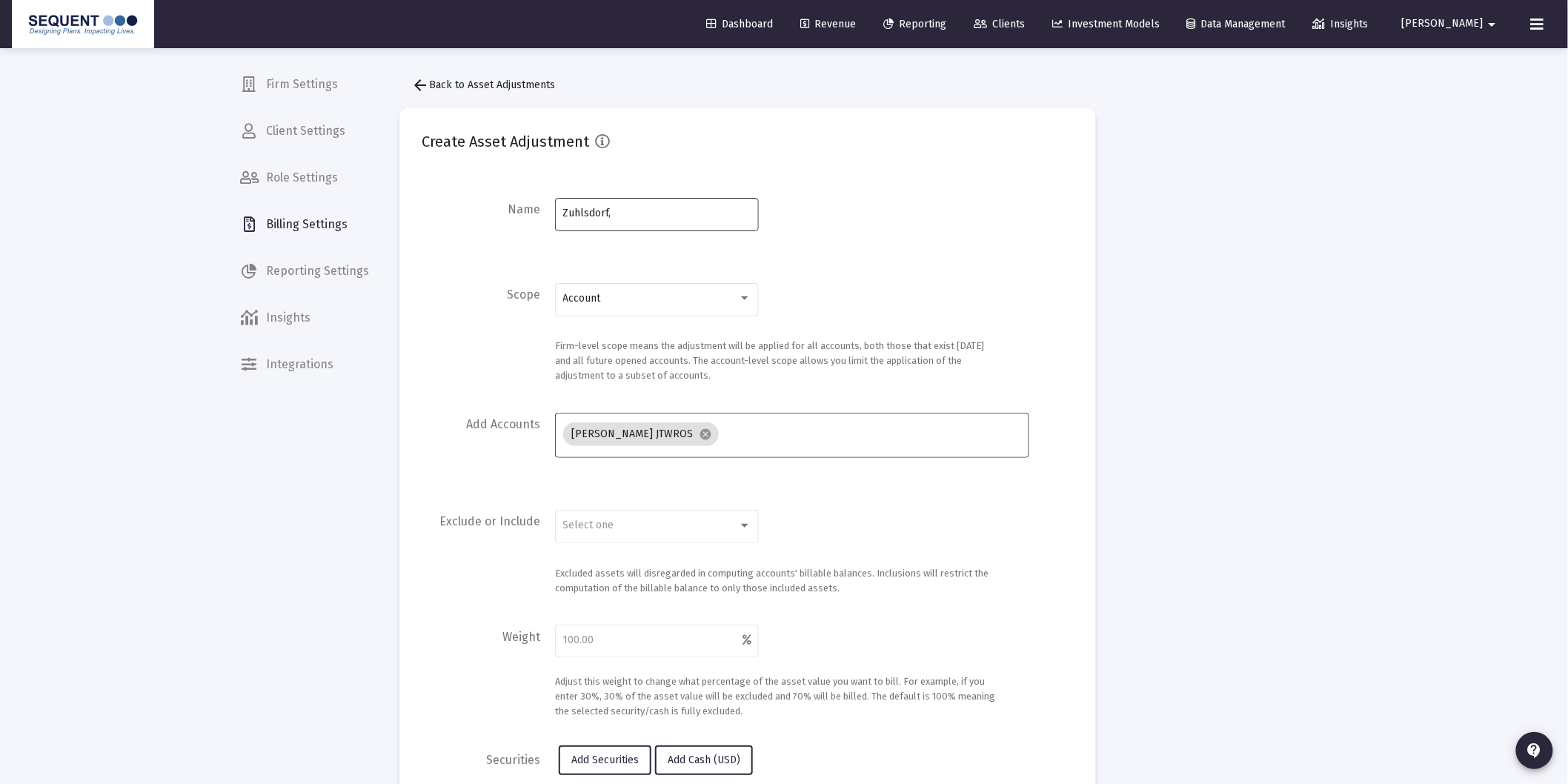
click at [638, 212] on input "Zuhlsdorf," at bounding box center [657, 213] width 189 height 12
type input "[PERSON_NAME]"
click at [575, 531] on div "Select one" at bounding box center [657, 525] width 189 height 36
click at [591, 562] on span "Exclusion" at bounding box center [657, 557] width 189 height 31
click at [621, 645] on input "number" at bounding box center [653, 640] width 180 height 12
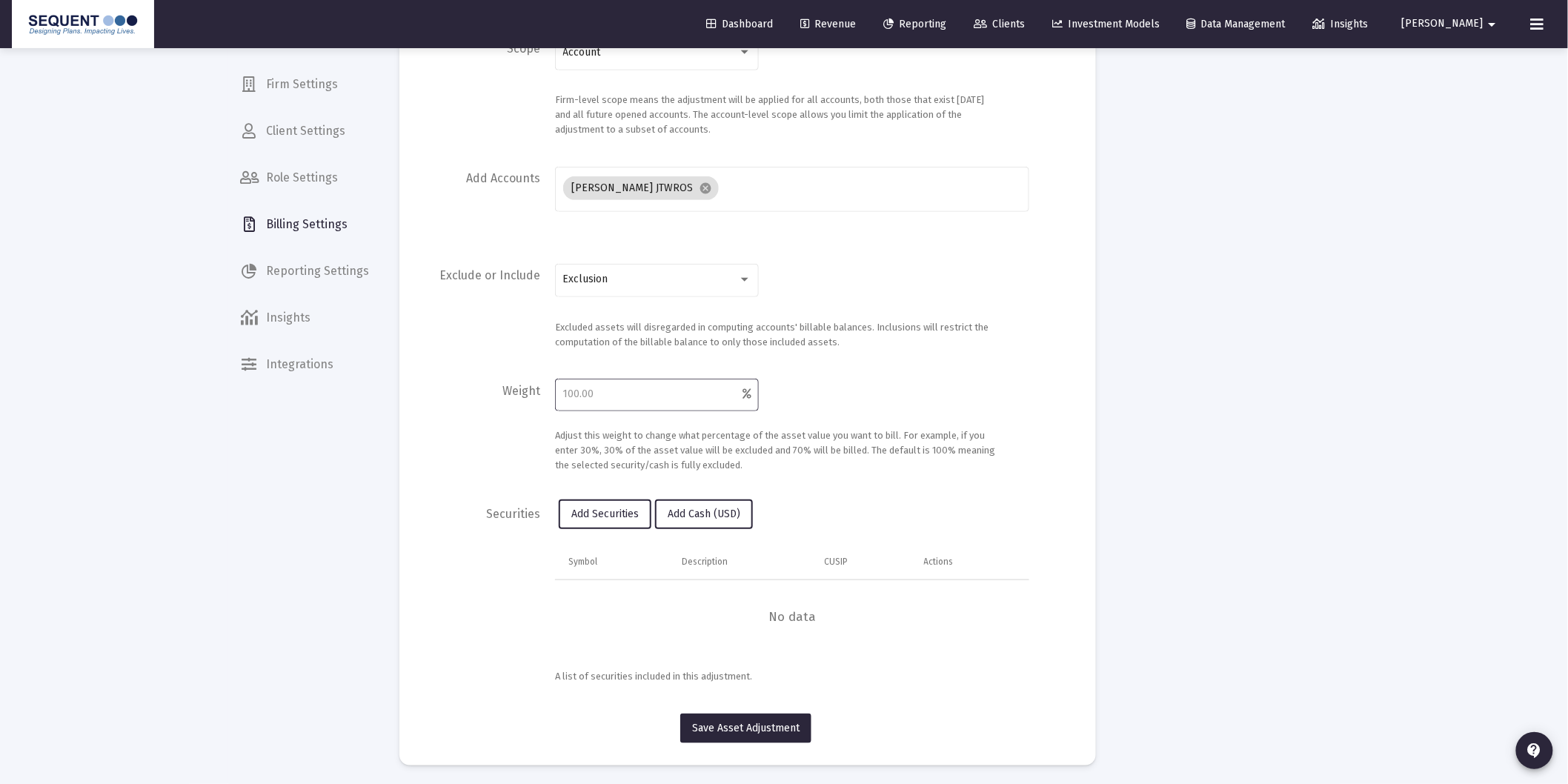
scroll to position [248, 0]
click at [606, 513] on span "Add Securities" at bounding box center [605, 513] width 67 height 13
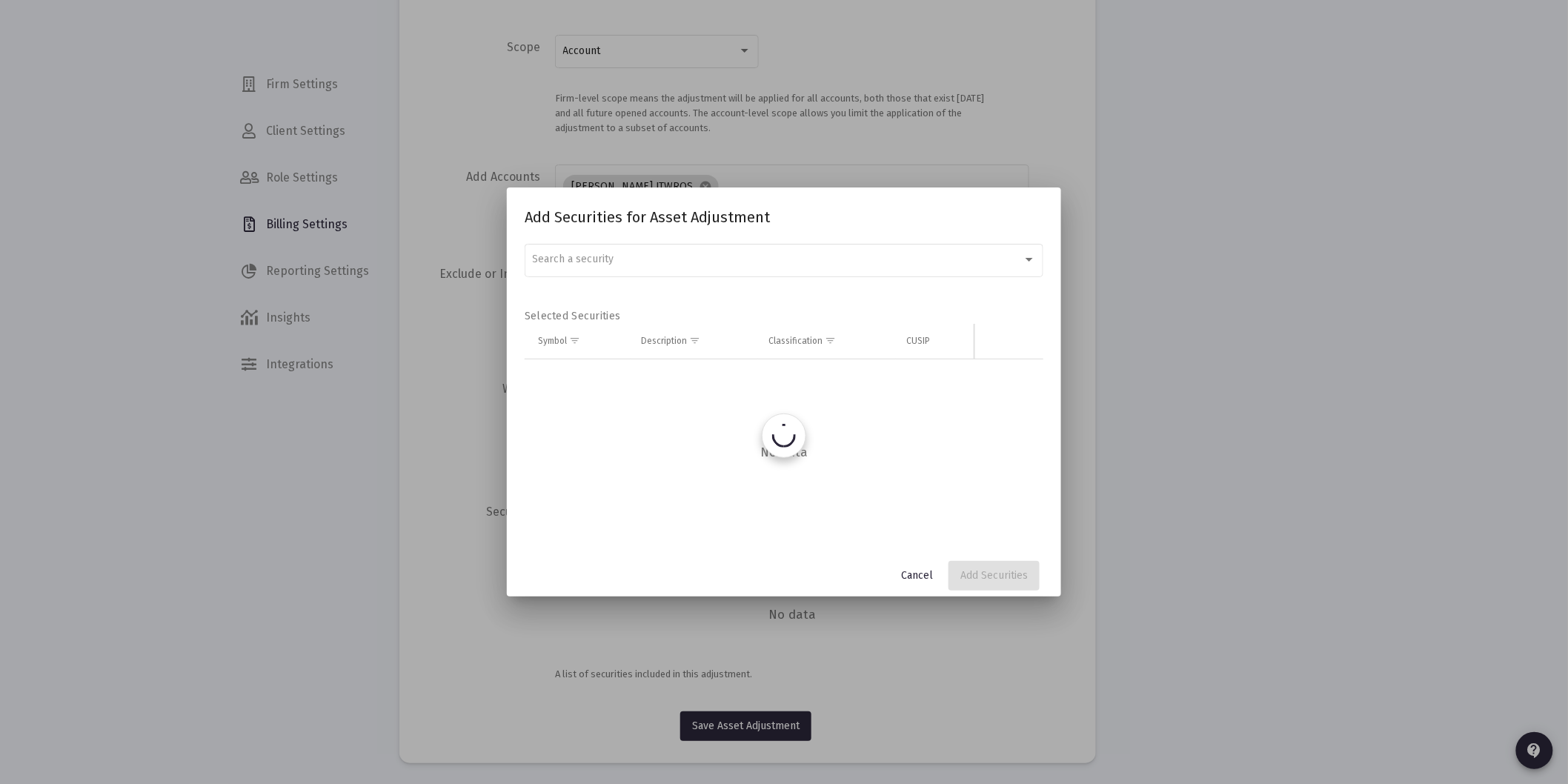
scroll to position [0, 0]
click at [601, 253] on div "Search a security" at bounding box center [784, 258] width 503 height 36
click at [601, 255] on input "wv" at bounding box center [784, 259] width 527 height 31
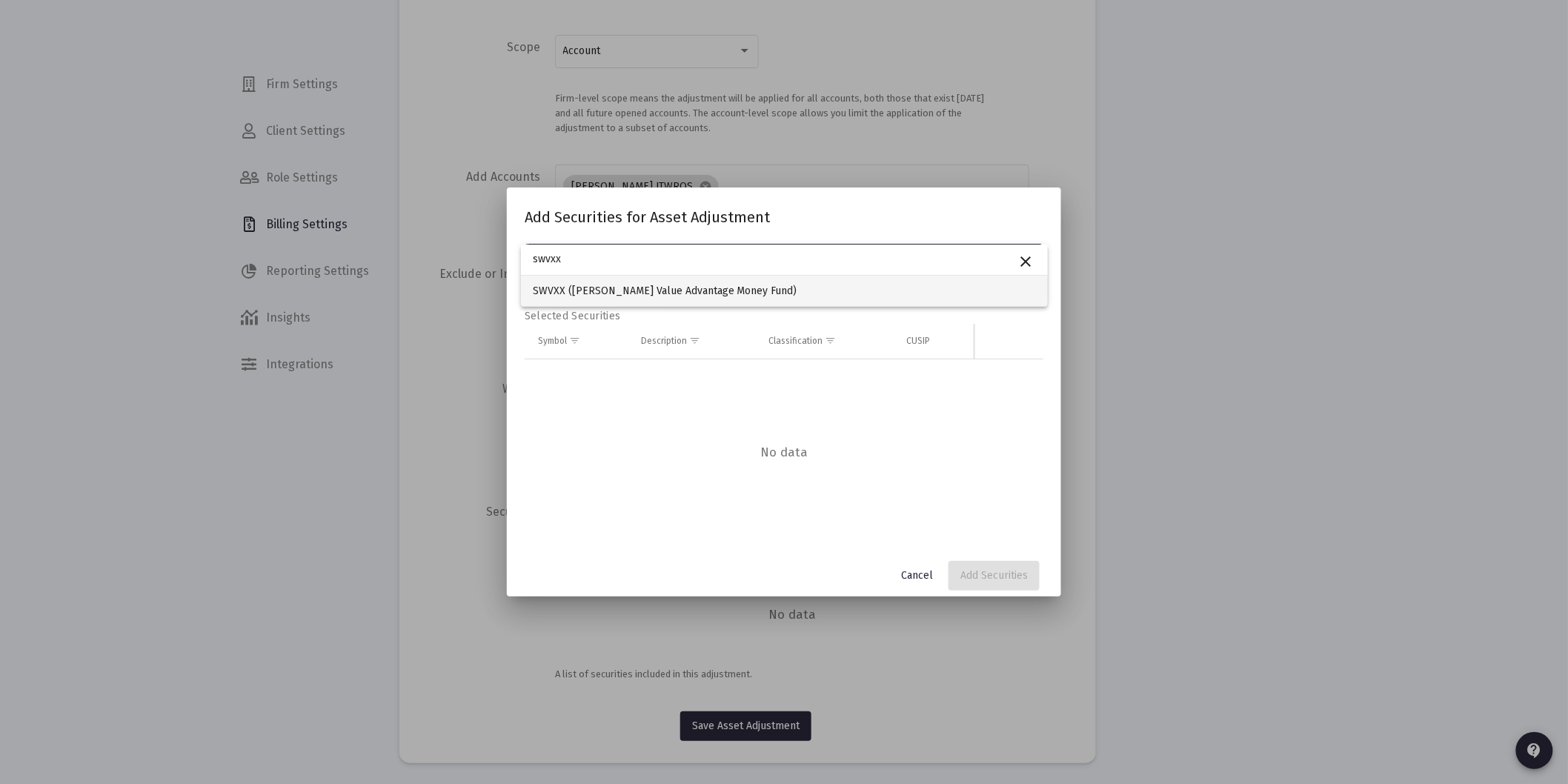
type input "swvxx"
click at [613, 288] on span "SWVXX ([PERSON_NAME] Value Advantage Money Fund)" at bounding box center [784, 291] width 503 height 31
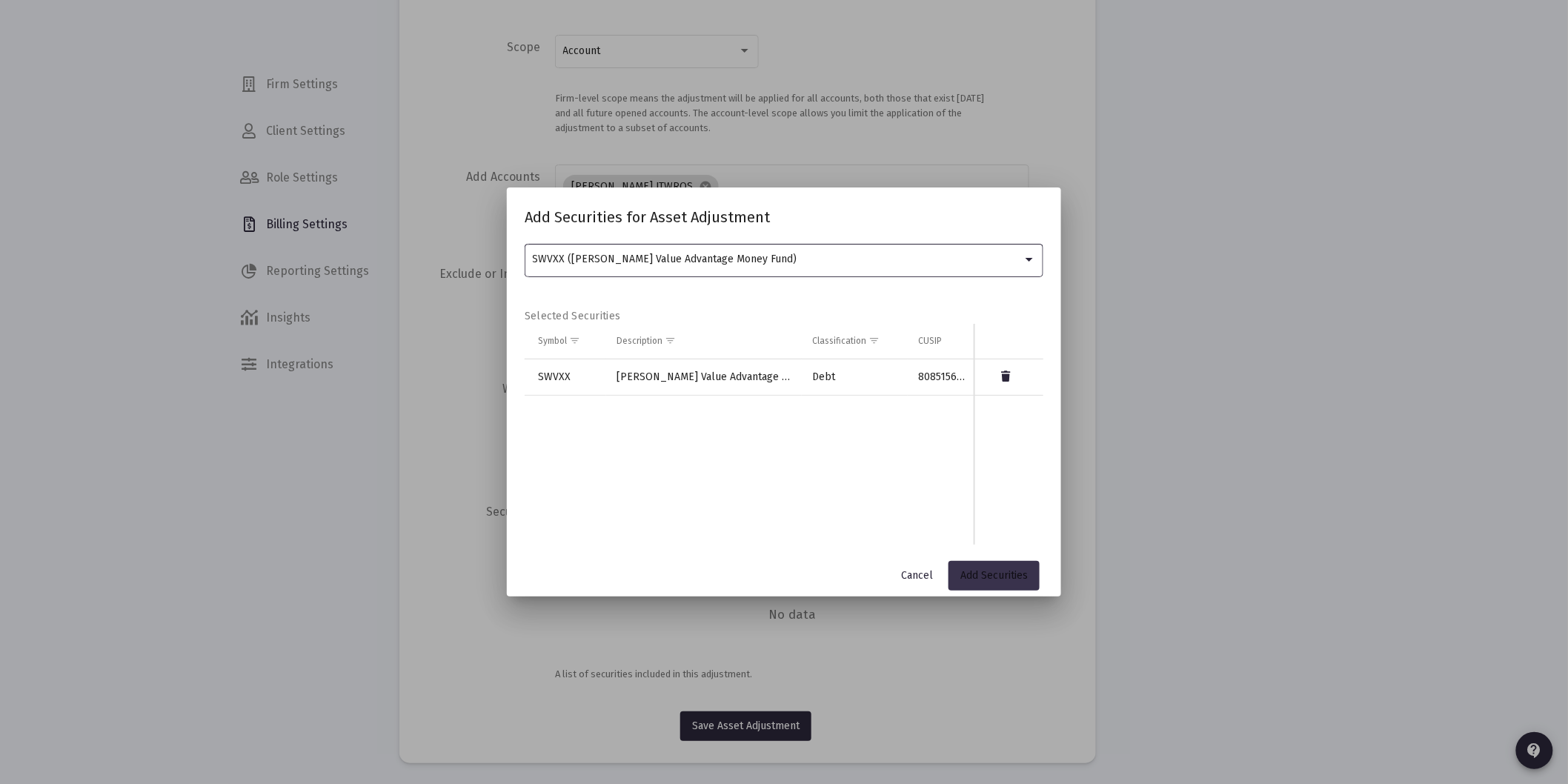
click at [1002, 569] on span "Add Securities" at bounding box center [994, 575] width 67 height 13
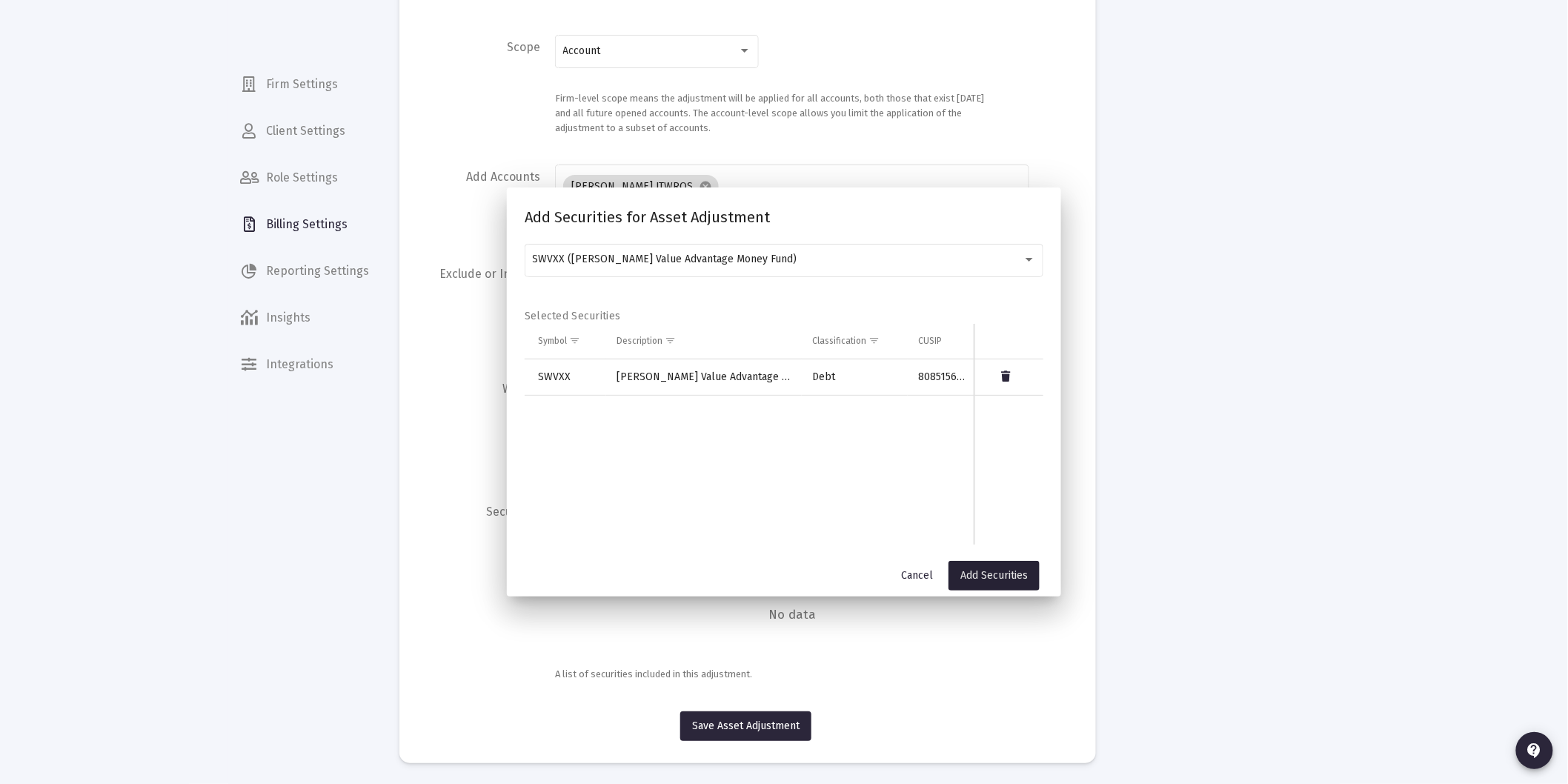
scroll to position [210, 0]
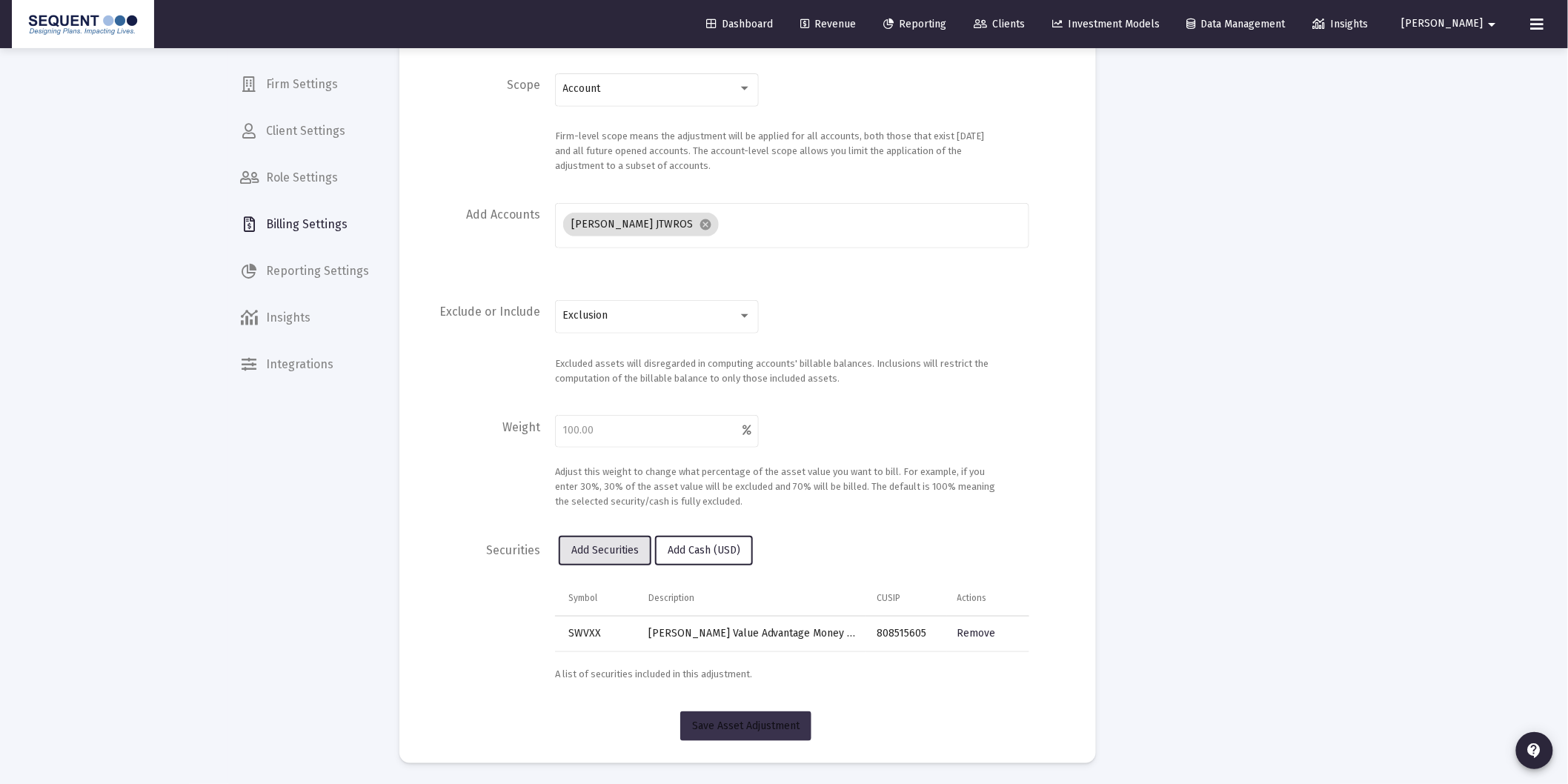
click at [772, 728] on span "Save Asset Adjustment" at bounding box center [745, 726] width 108 height 13
type input "100"
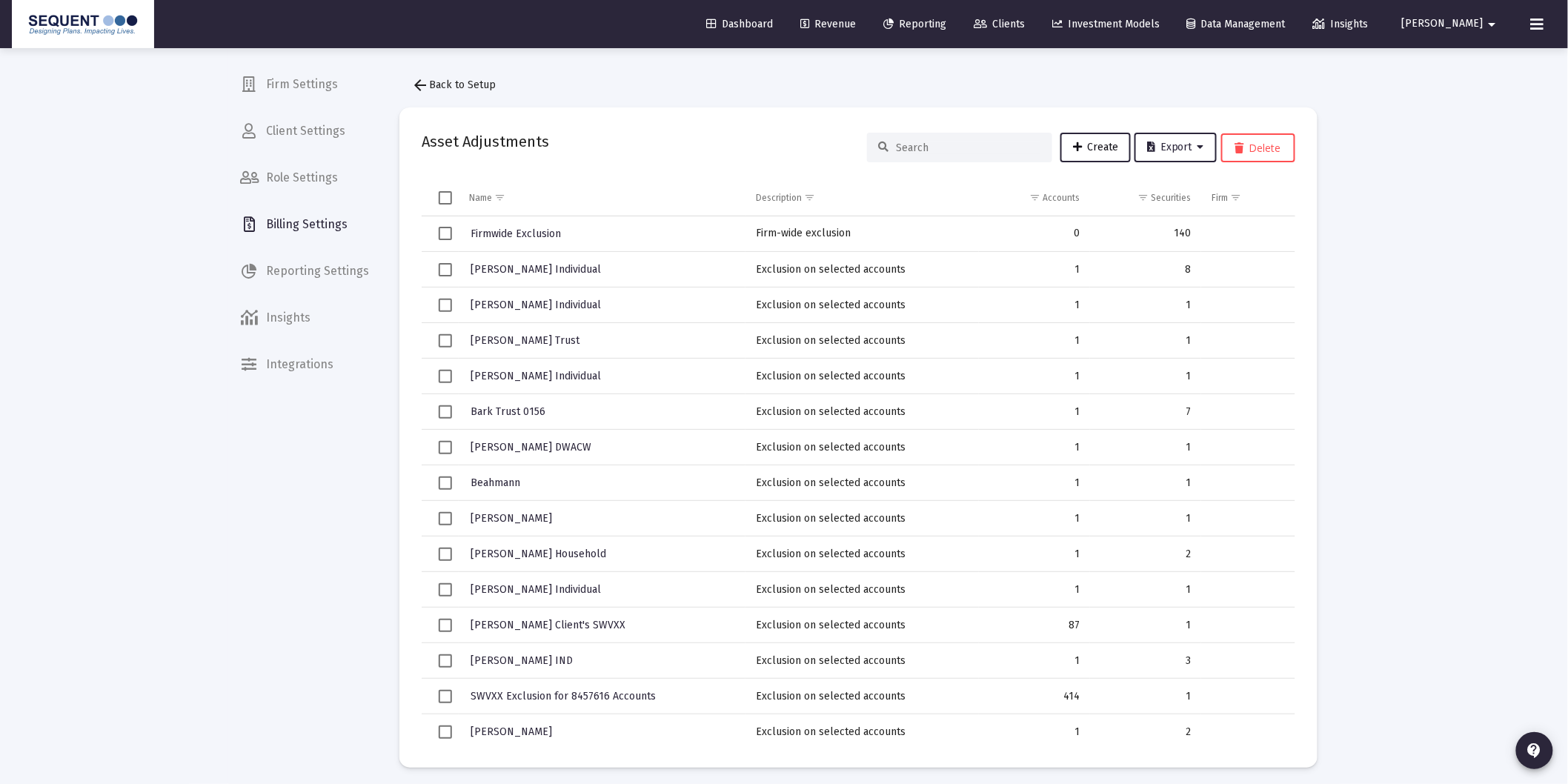
click at [1095, 158] on link "Create" at bounding box center [1095, 147] width 70 height 30
click at [1084, 149] on span "Create" at bounding box center [1095, 147] width 46 height 13
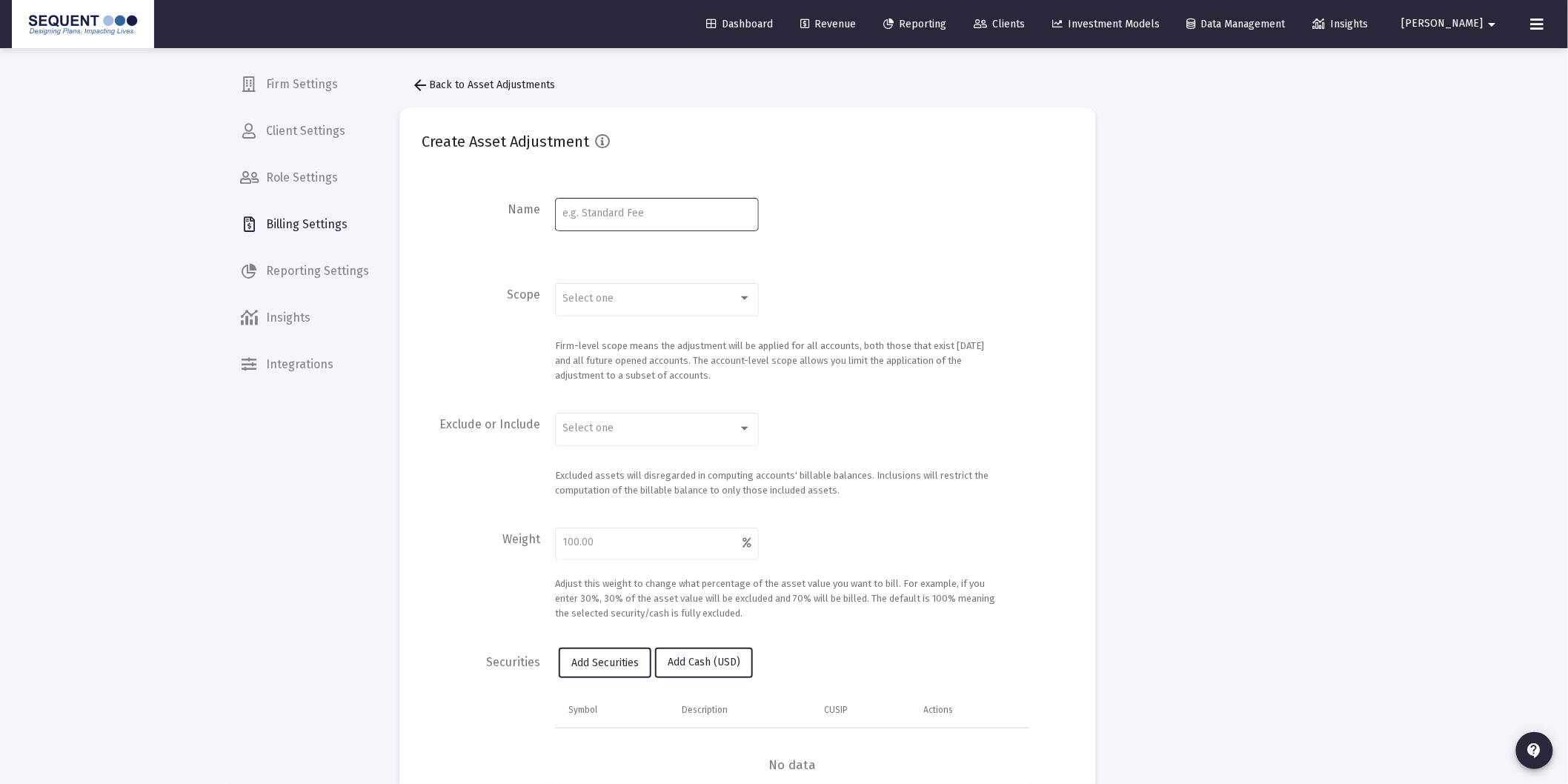
click at [568, 197] on div at bounding box center [657, 213] width 189 height 36
click at [594, 215] on input at bounding box center [657, 213] width 189 height 12
type input "[PERSON_NAME] Joint"
click at [595, 299] on span "Select one" at bounding box center [589, 298] width 51 height 13
click at [599, 316] on span "Account" at bounding box center [657, 329] width 189 height 31
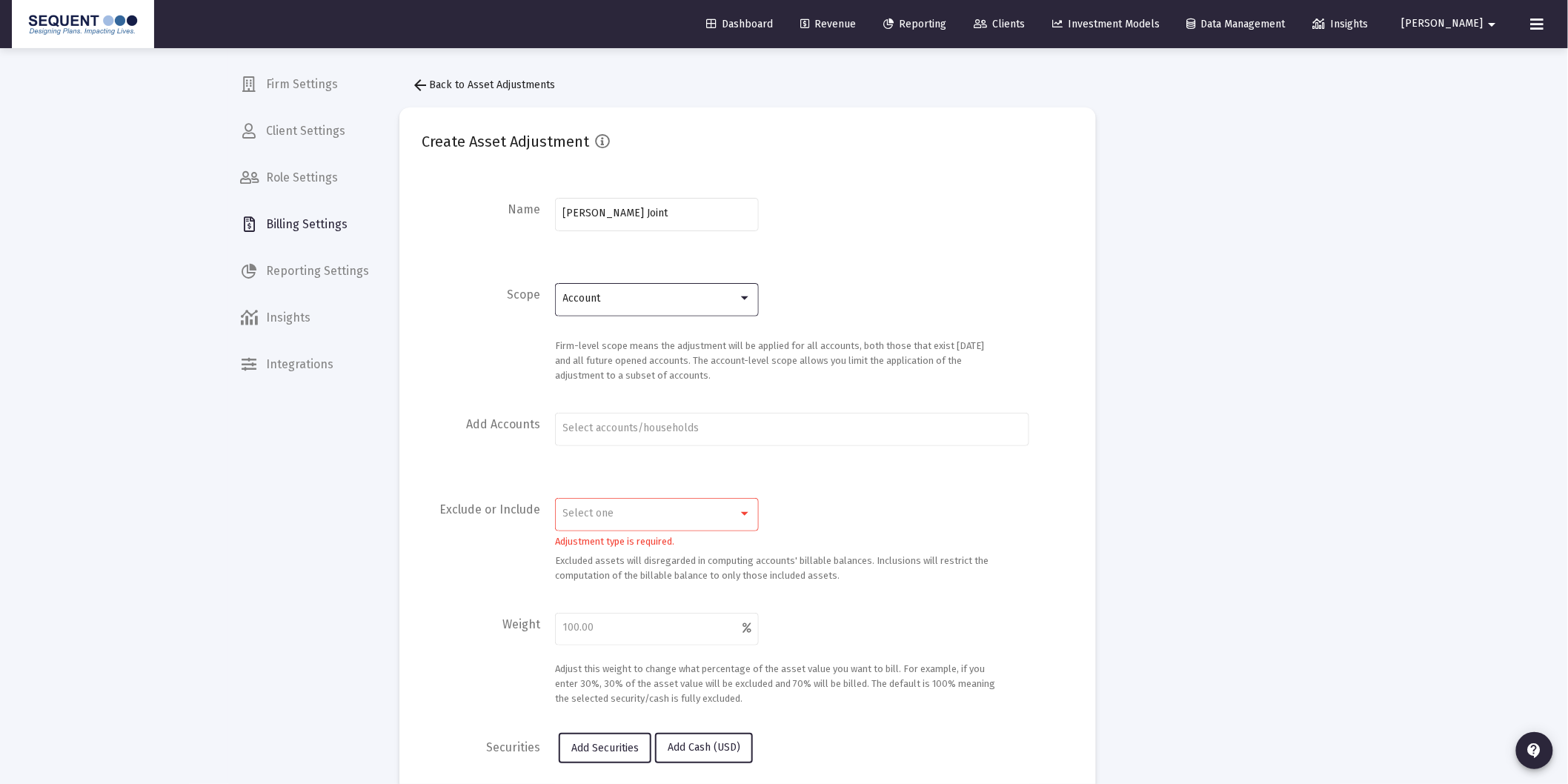
click at [601, 446] on div at bounding box center [792, 436] width 474 height 47
click at [615, 417] on div at bounding box center [792, 428] width 458 height 36
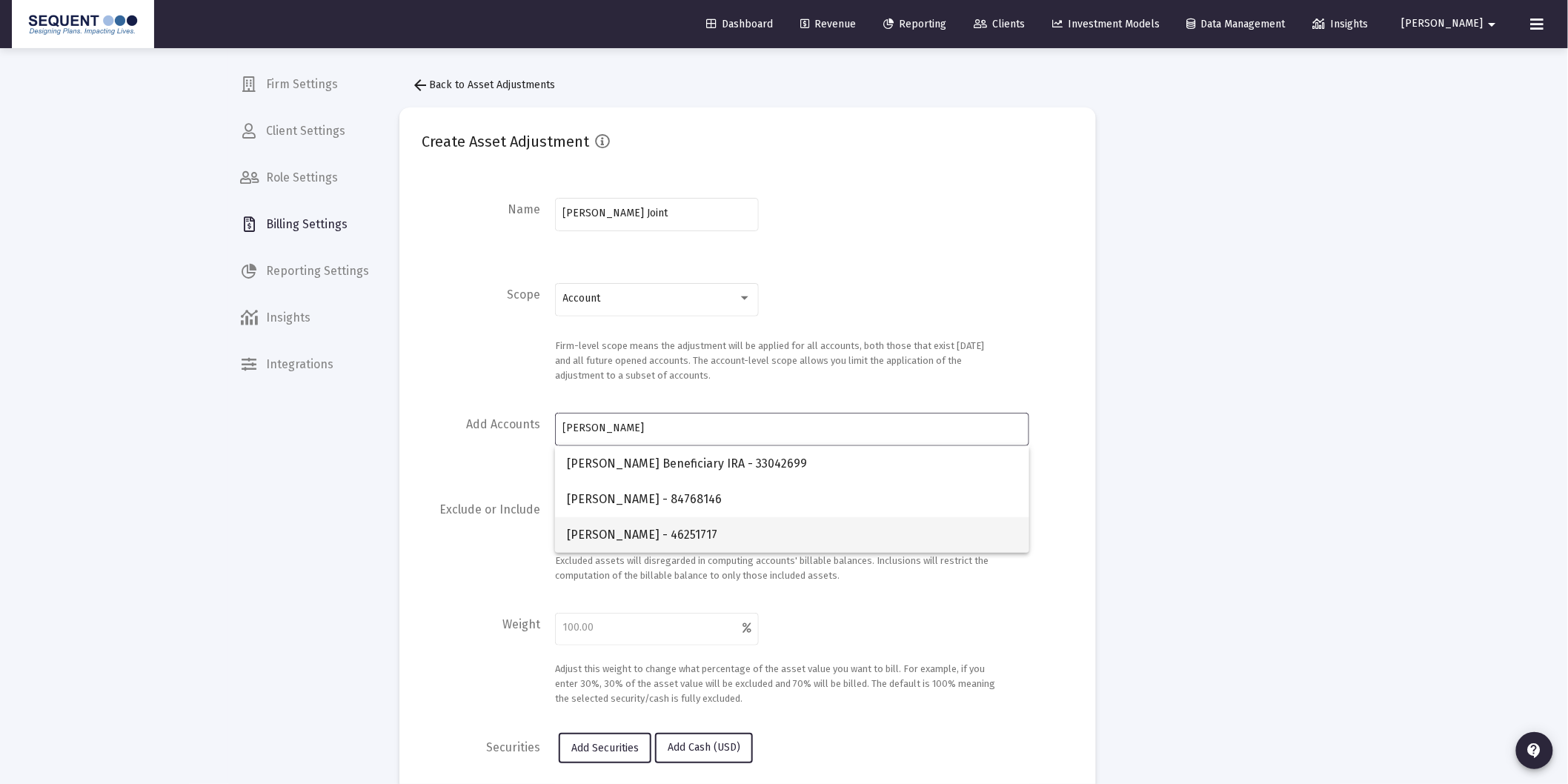
type input "[PERSON_NAME]"
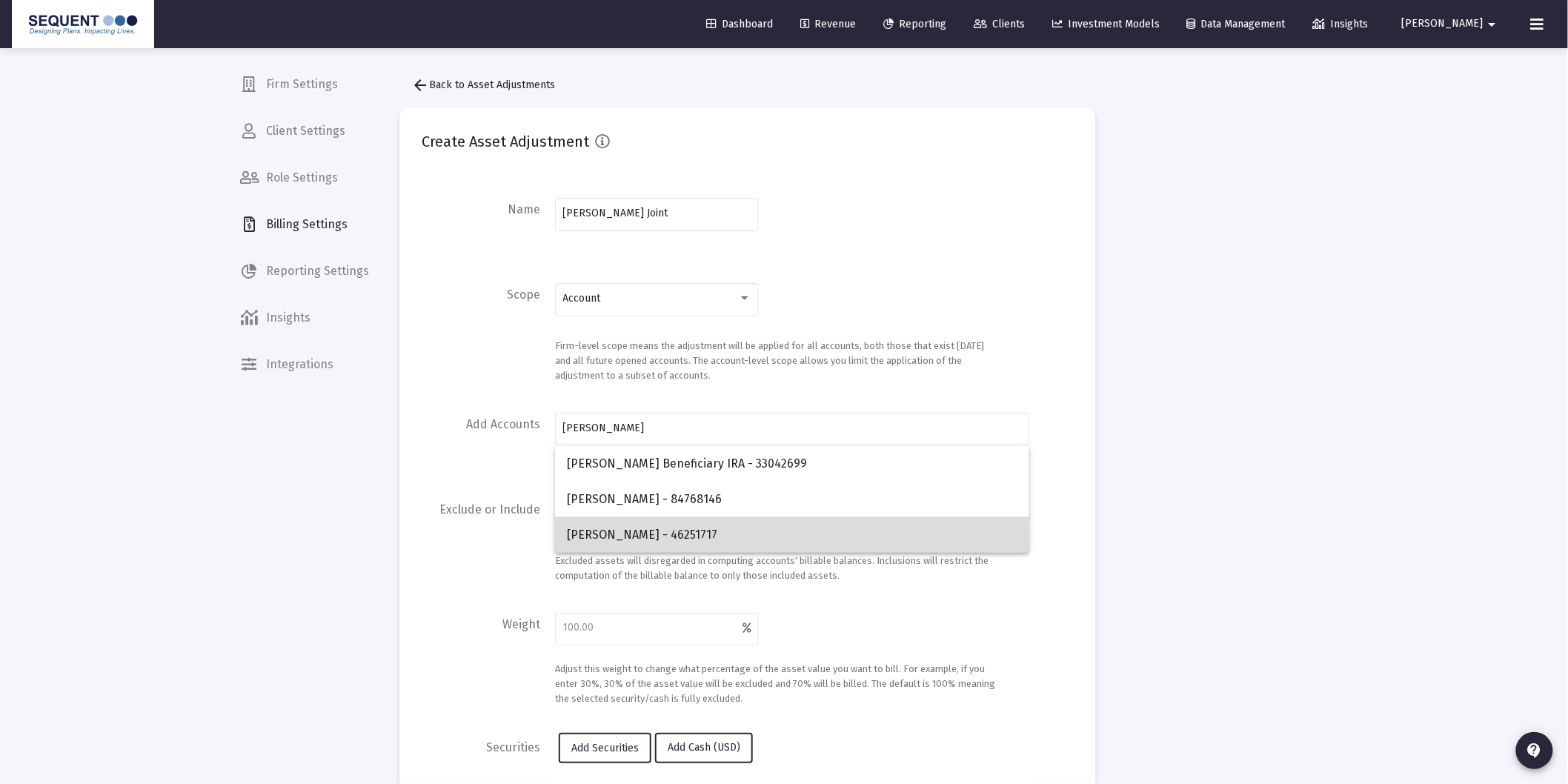
click at [701, 537] on span "[PERSON_NAME] - 46251717" at bounding box center [792, 535] width 451 height 36
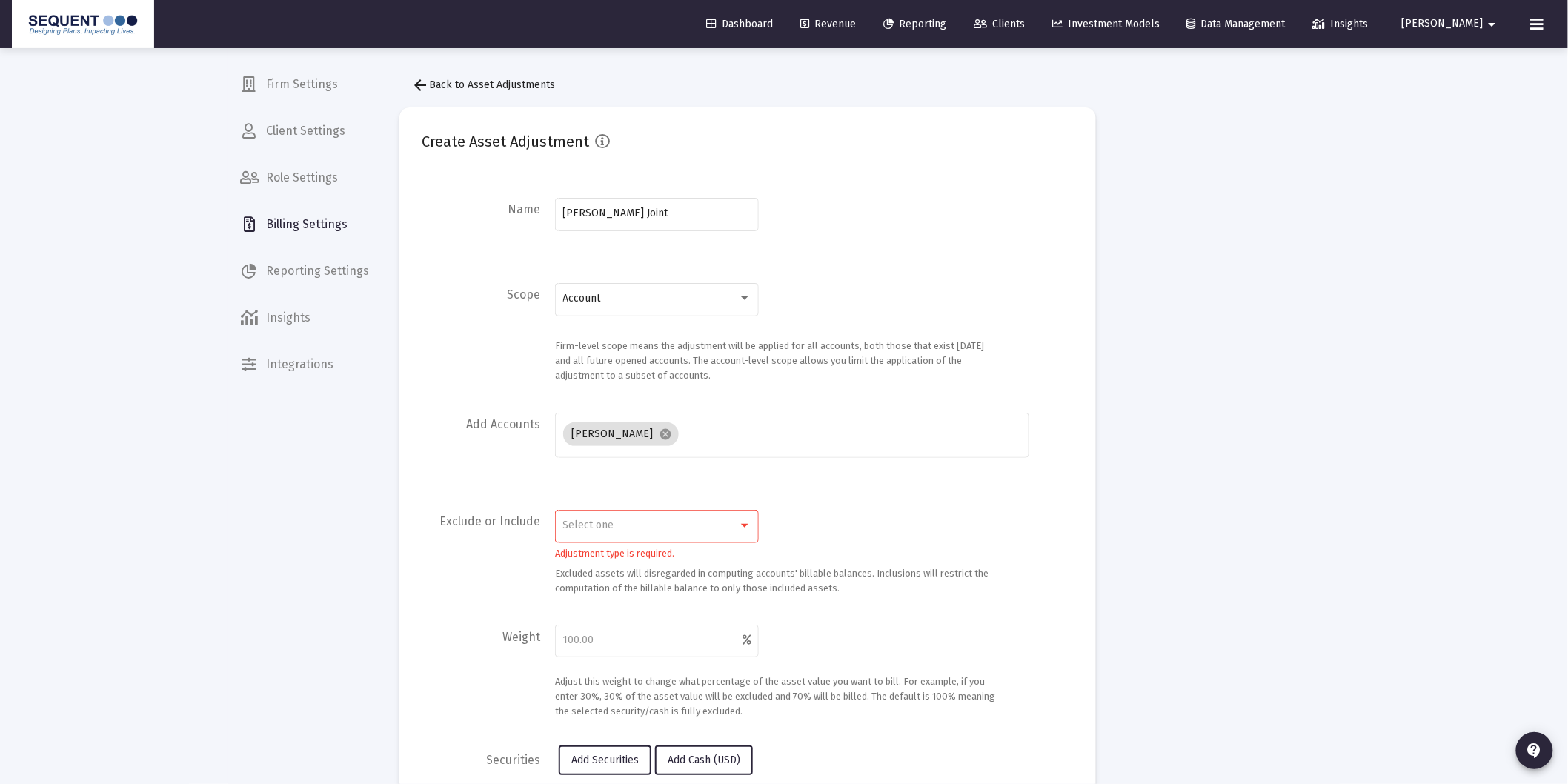
click at [661, 524] on div "Select one" at bounding box center [650, 525] width 175 height 12
click at [633, 552] on span "Exclusion" at bounding box center [657, 557] width 189 height 31
click at [619, 636] on input "number" at bounding box center [653, 640] width 180 height 12
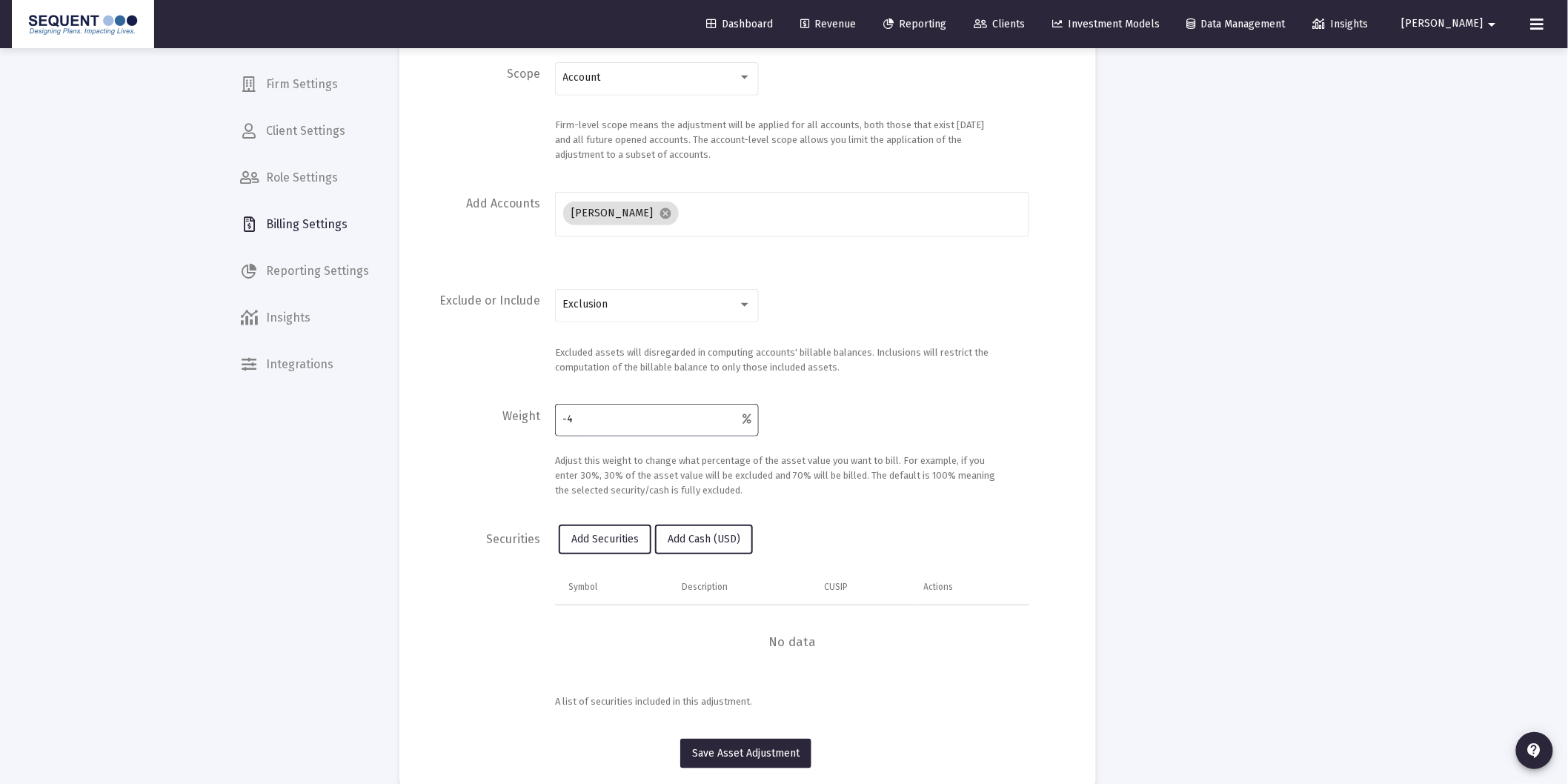
scroll to position [248, 0]
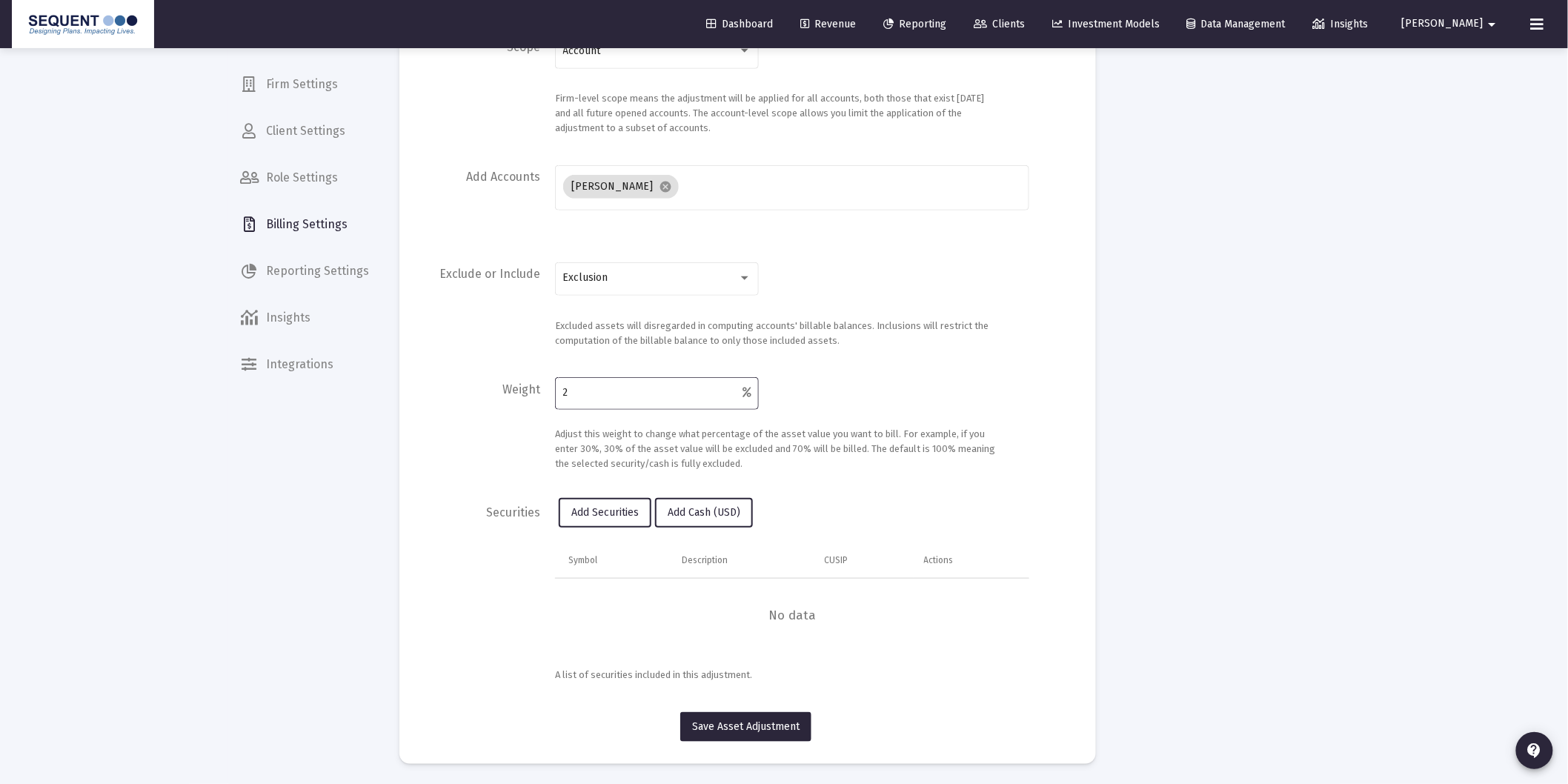
click at [691, 395] on input "2" at bounding box center [653, 392] width 180 height 12
click at [692, 396] on input "2" at bounding box center [653, 392] width 180 height 12
click at [692, 397] on input "2100" at bounding box center [653, 392] width 180 height 12
click at [965, 432] on mat-card-content "Name [PERSON_NAME] Joint Scope Account Firm-level scope means the adjustment wi…" at bounding box center [748, 315] width 652 height 735
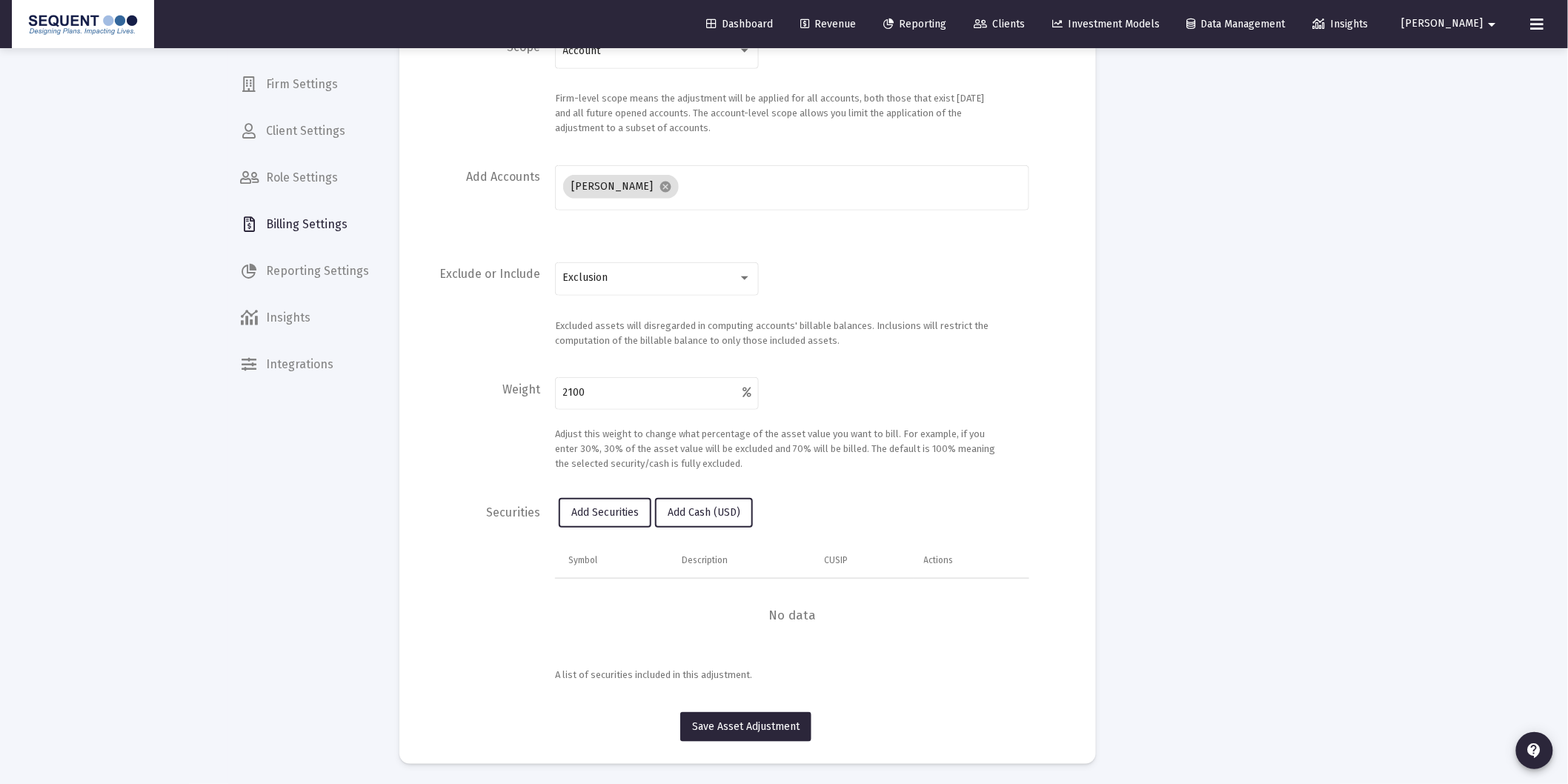
click at [971, 406] on div "2100 Adjust this weight to change what percentage of the asset value you want t…" at bounding box center [777, 423] width 445 height 97
click at [609, 391] on input "2100" at bounding box center [653, 392] width 180 height 12
drag, startPoint x: 601, startPoint y: 393, endPoint x: 427, endPoint y: 384, distance: 174.2
click at [427, 384] on div "Weight 2100 Adjust this weight to change what percentage of the asset value you…" at bounding box center [748, 423] width 652 height 97
type input "100"
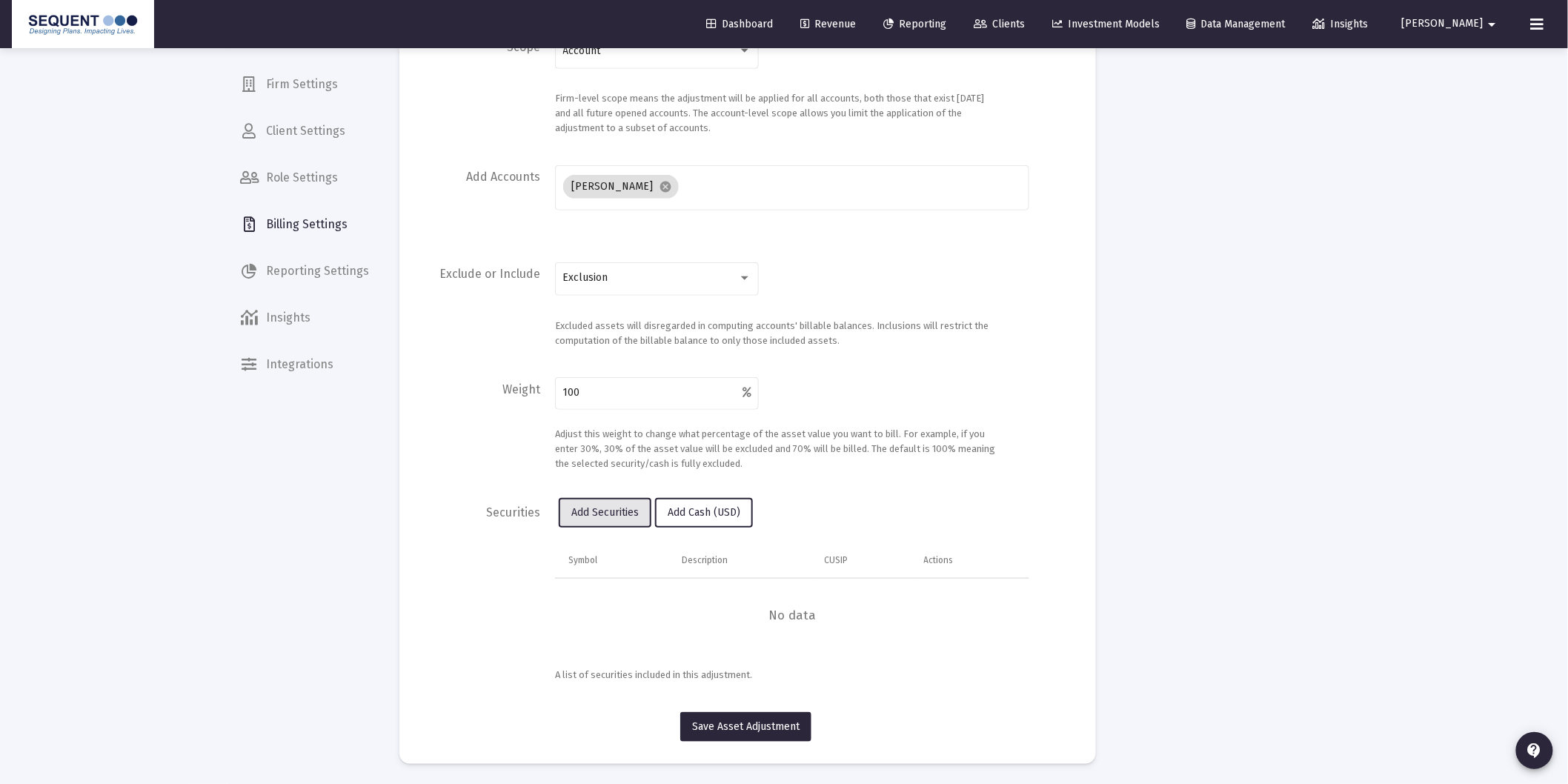
click at [714, 434] on div "Adjust this weight to change what percentage of the asset value you want to bil…" at bounding box center [777, 449] width 445 height 45
click at [640, 519] on button "Add Securities" at bounding box center [605, 512] width 93 height 30
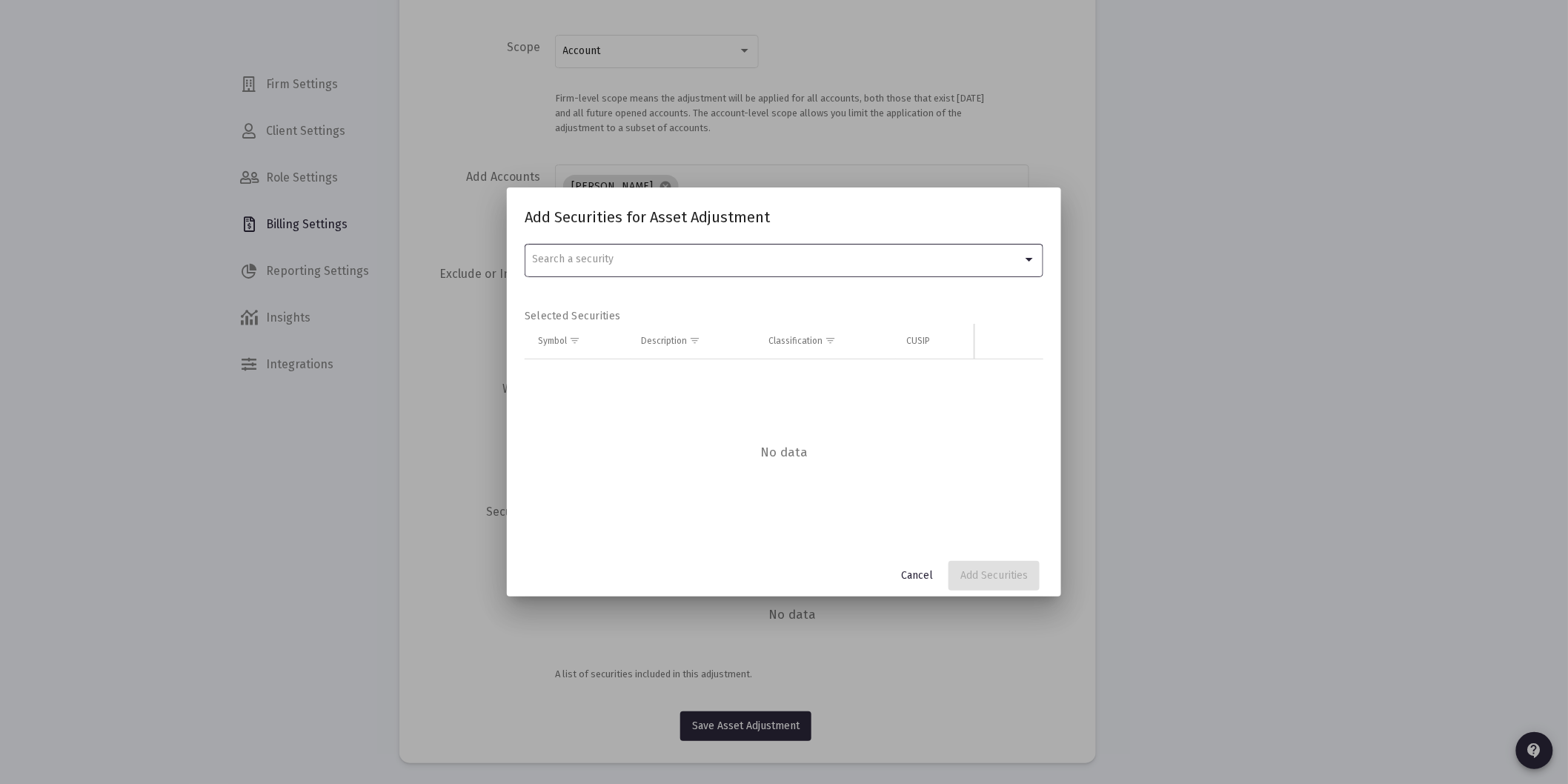
click at [649, 257] on div "Search a security" at bounding box center [777, 259] width 490 height 12
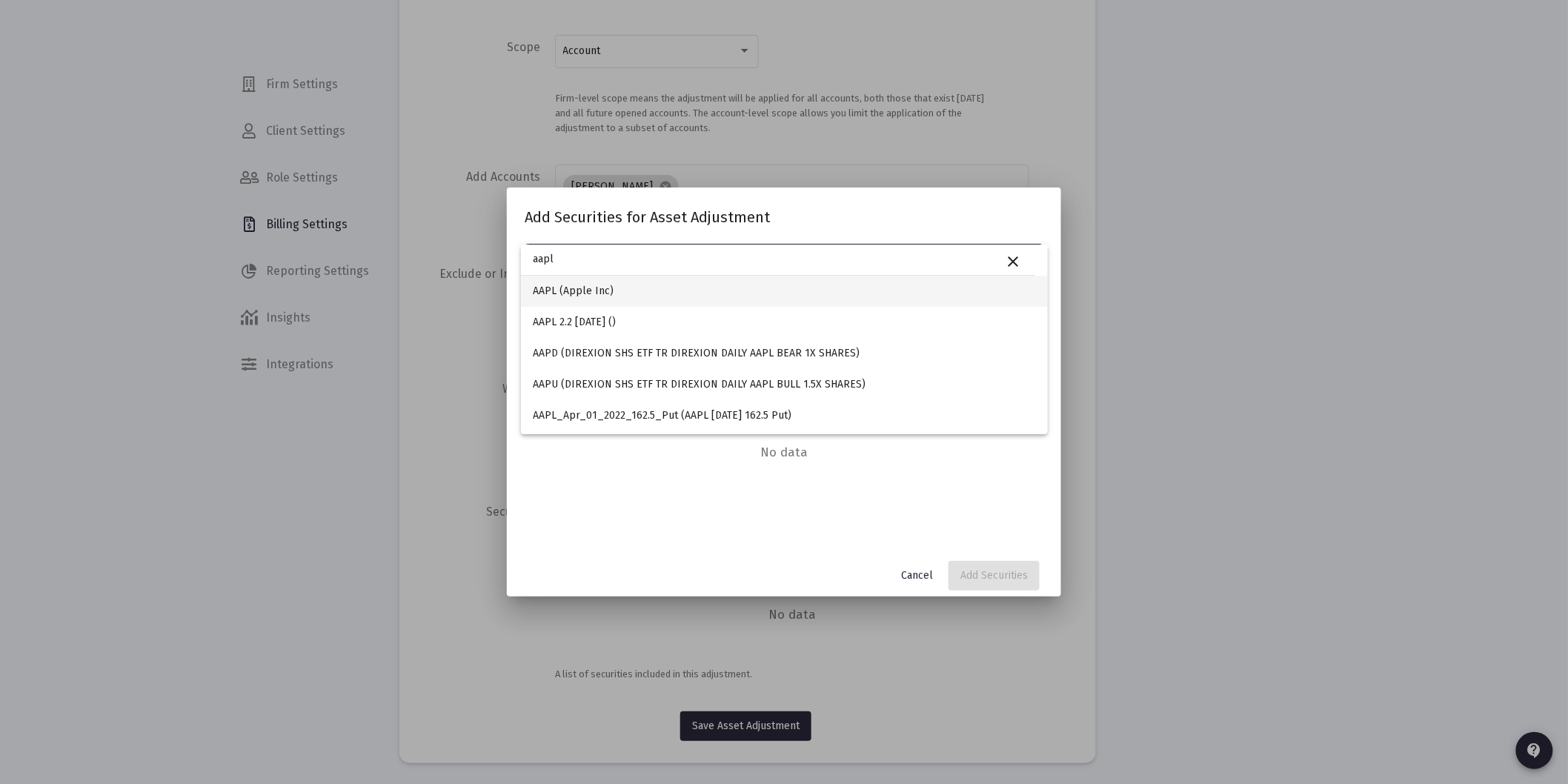
type input "aapl"
click at [637, 292] on span "AAPL (Apple Inc)" at bounding box center [784, 291] width 503 height 31
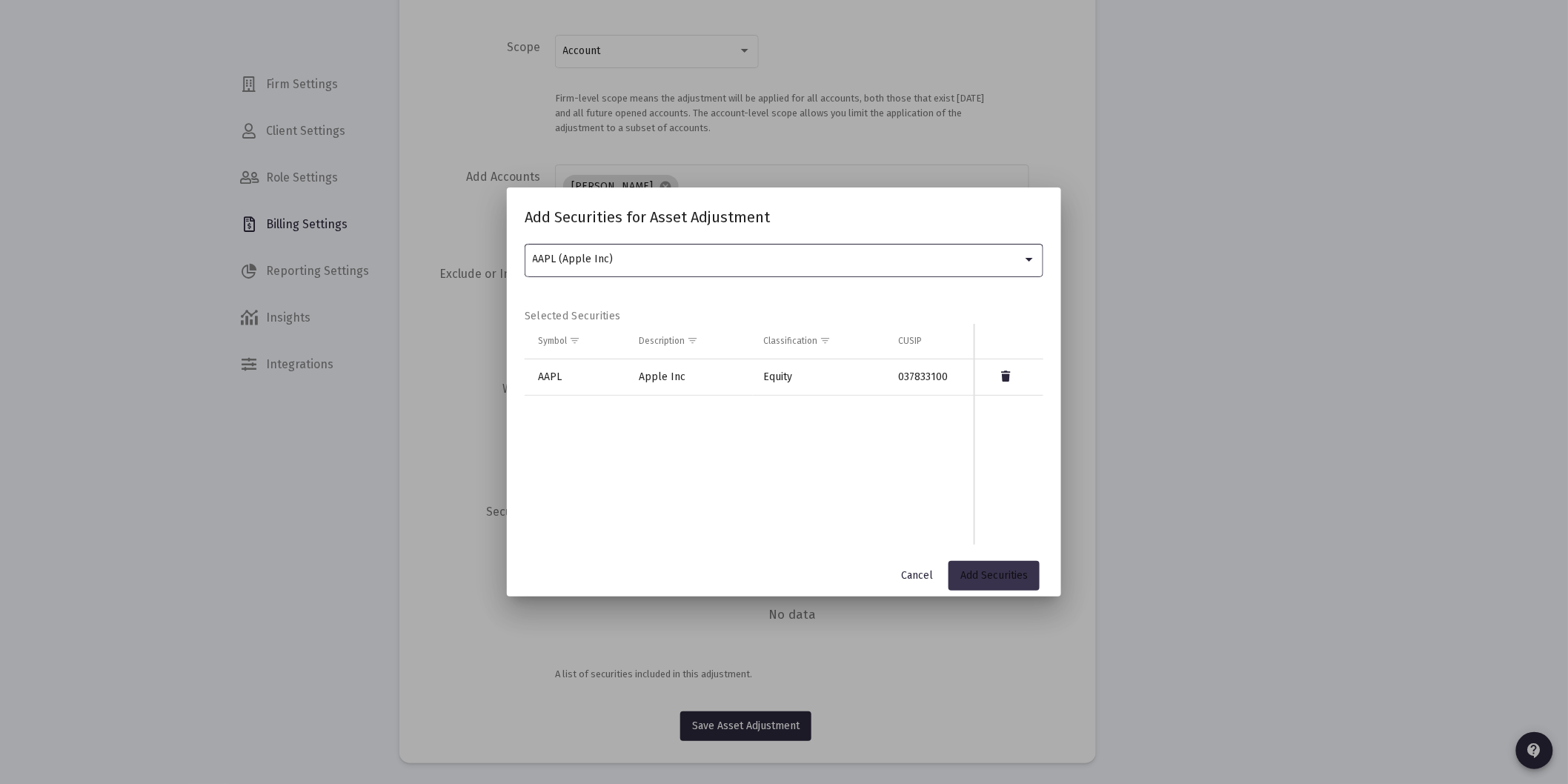
click at [1005, 568] on button "Add Securities" at bounding box center [994, 575] width 91 height 30
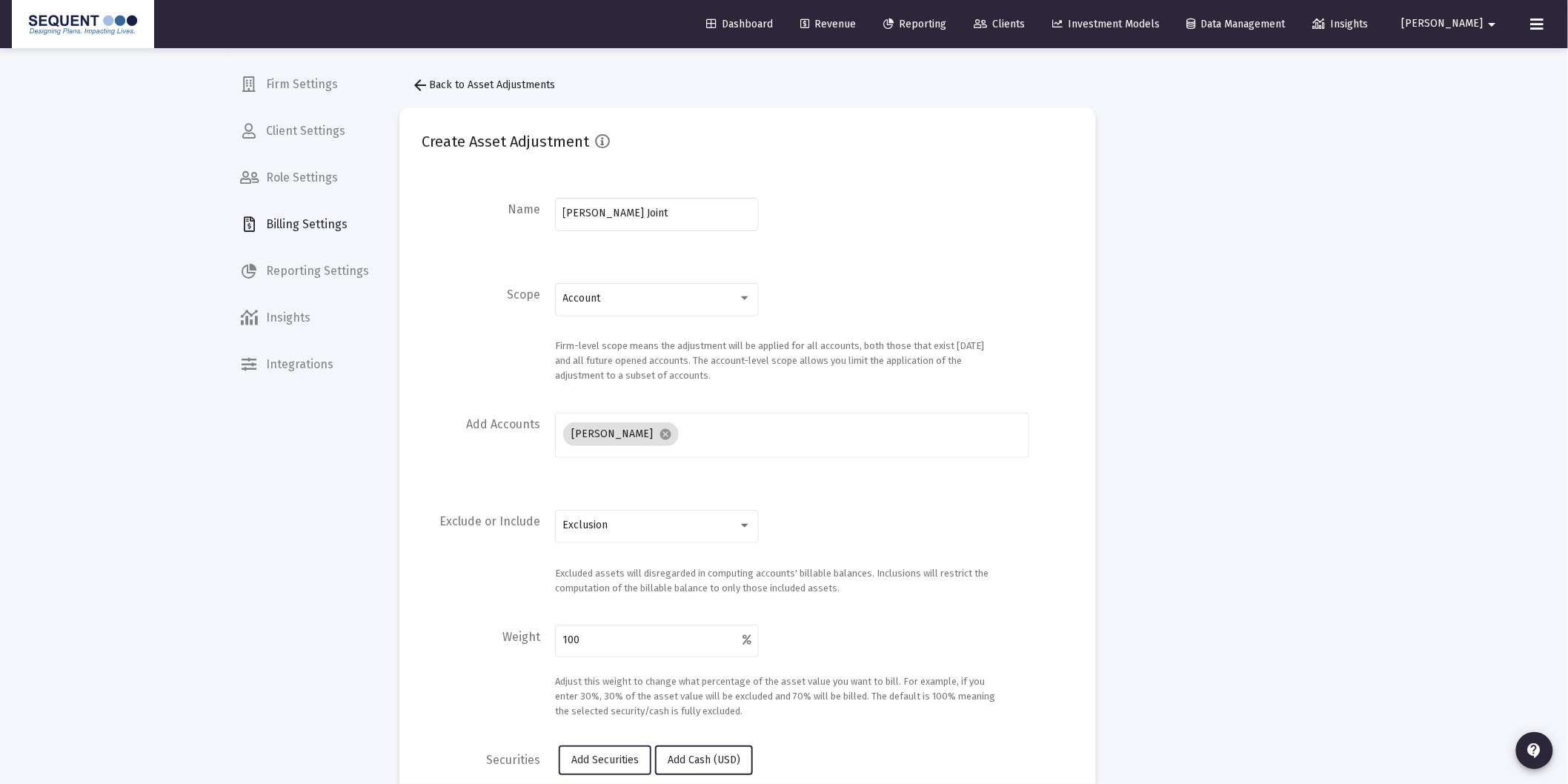
scroll to position [210, 0]
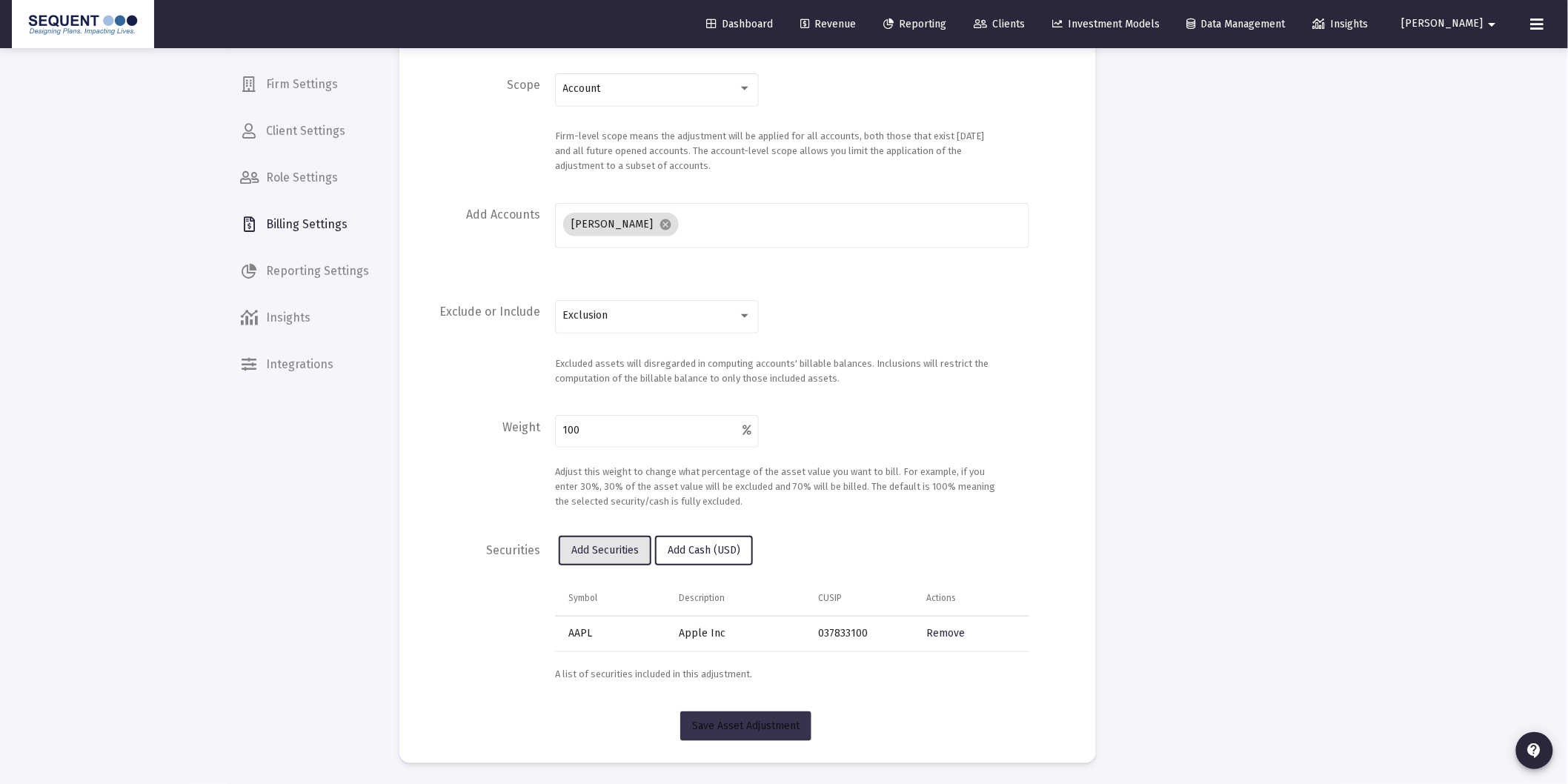
click at [759, 732] on button "Save Asset Adjustment" at bounding box center [746, 726] width 131 height 30
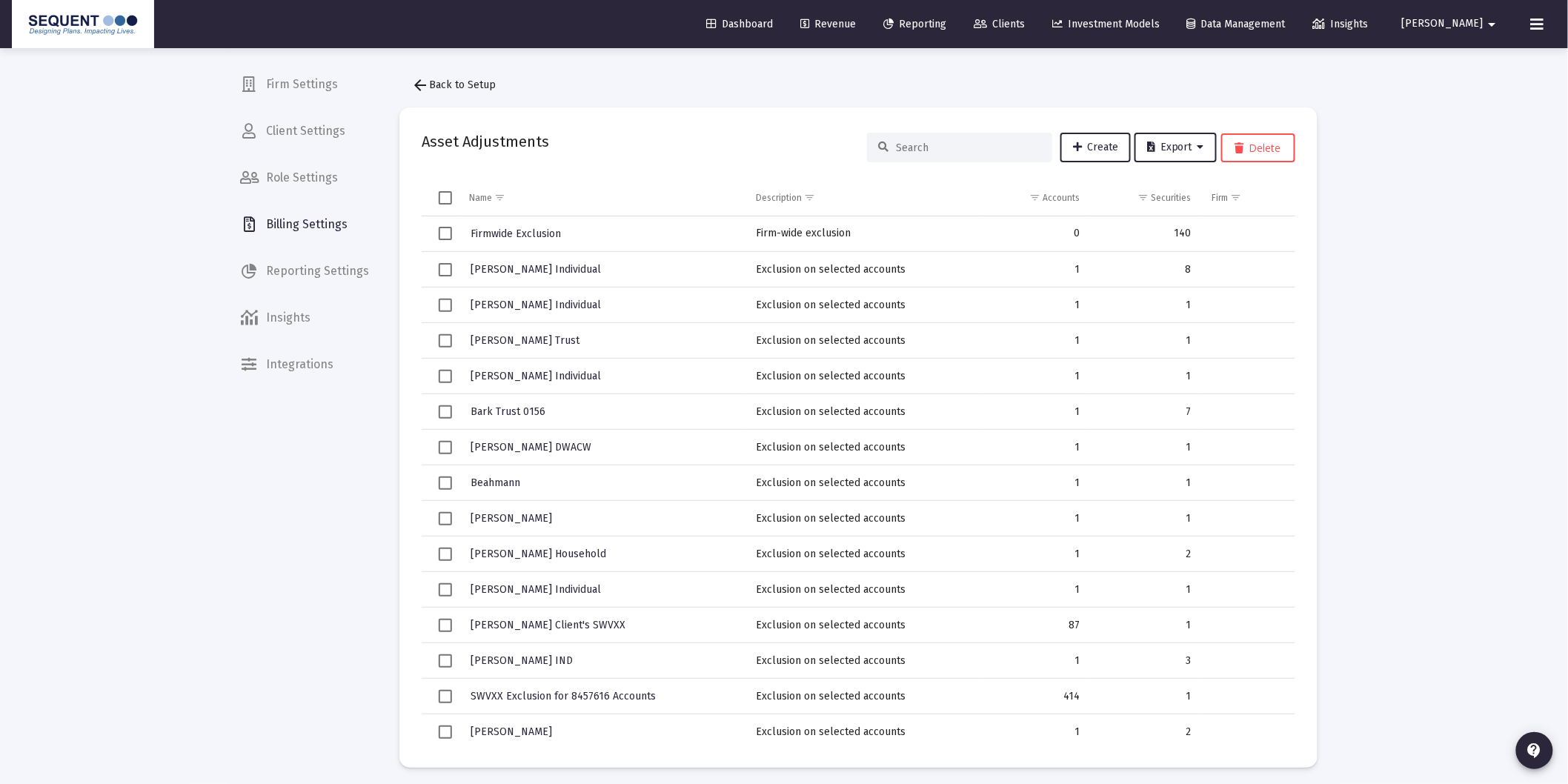
click at [1025, 19] on span "Clients" at bounding box center [999, 24] width 51 height 13
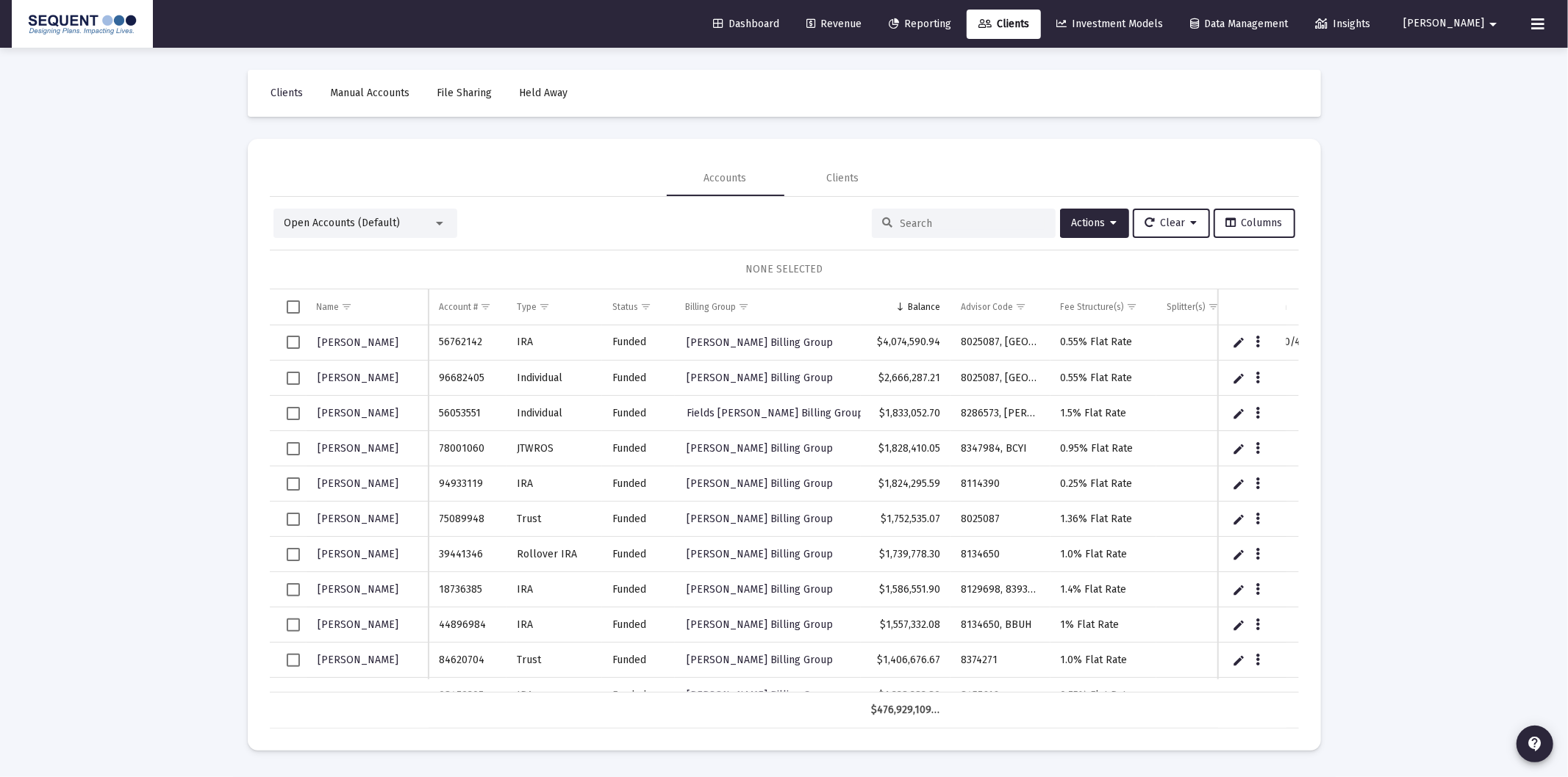
click at [934, 230] on div at bounding box center [963, 223] width 184 height 29
click at [926, 228] on input at bounding box center [972, 224] width 144 height 13
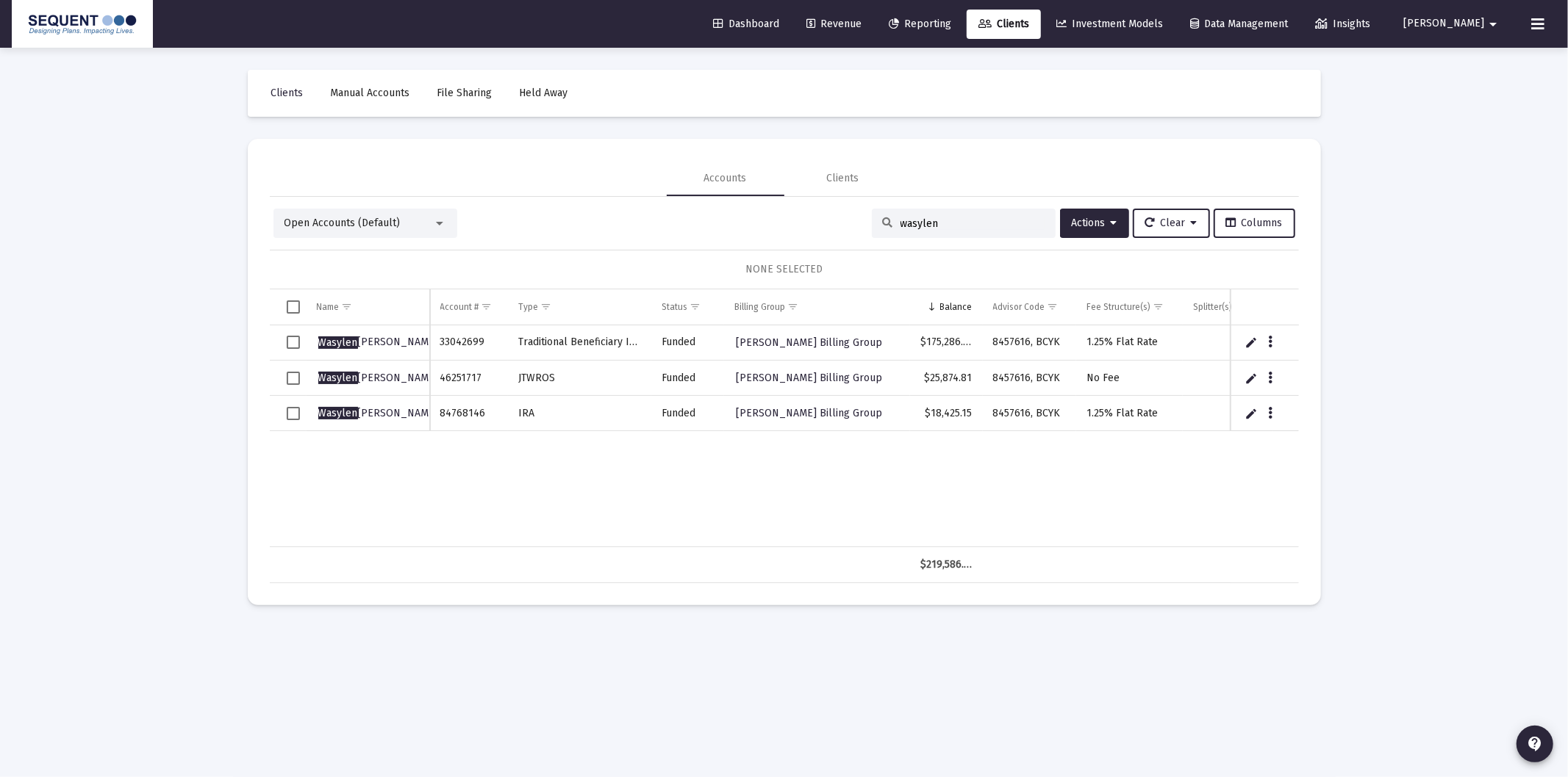
type input "wasylen"
click at [777, 25] on span "Dashboard" at bounding box center [746, 24] width 66 height 13
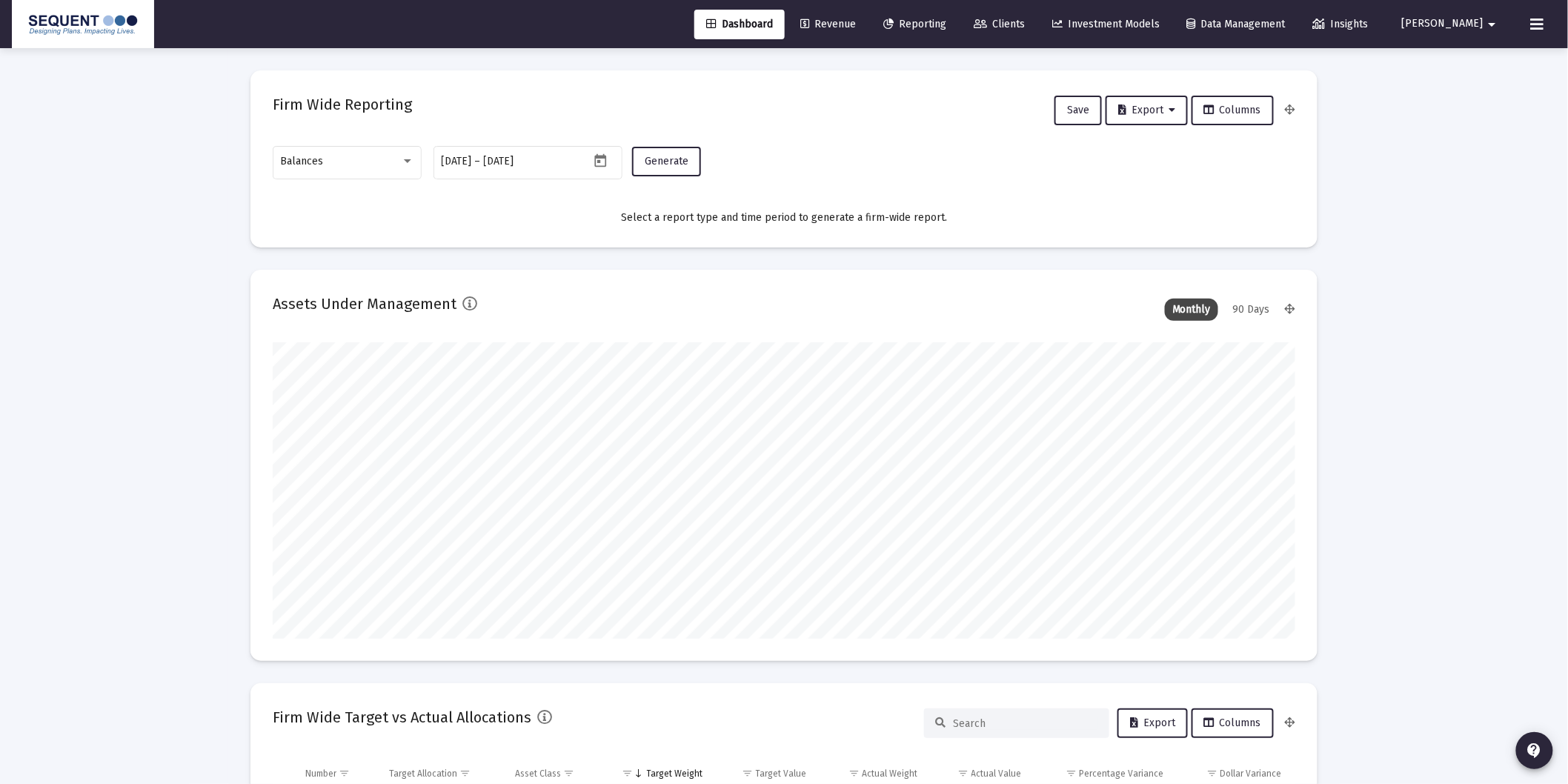
scroll to position [296, 477]
click at [404, 152] on div "Balances" at bounding box center [347, 161] width 133 height 36
click at [323, 74] on span "Transactions" at bounding box center [347, 68] width 133 height 31
click at [691, 152] on button "Generate" at bounding box center [666, 161] width 69 height 30
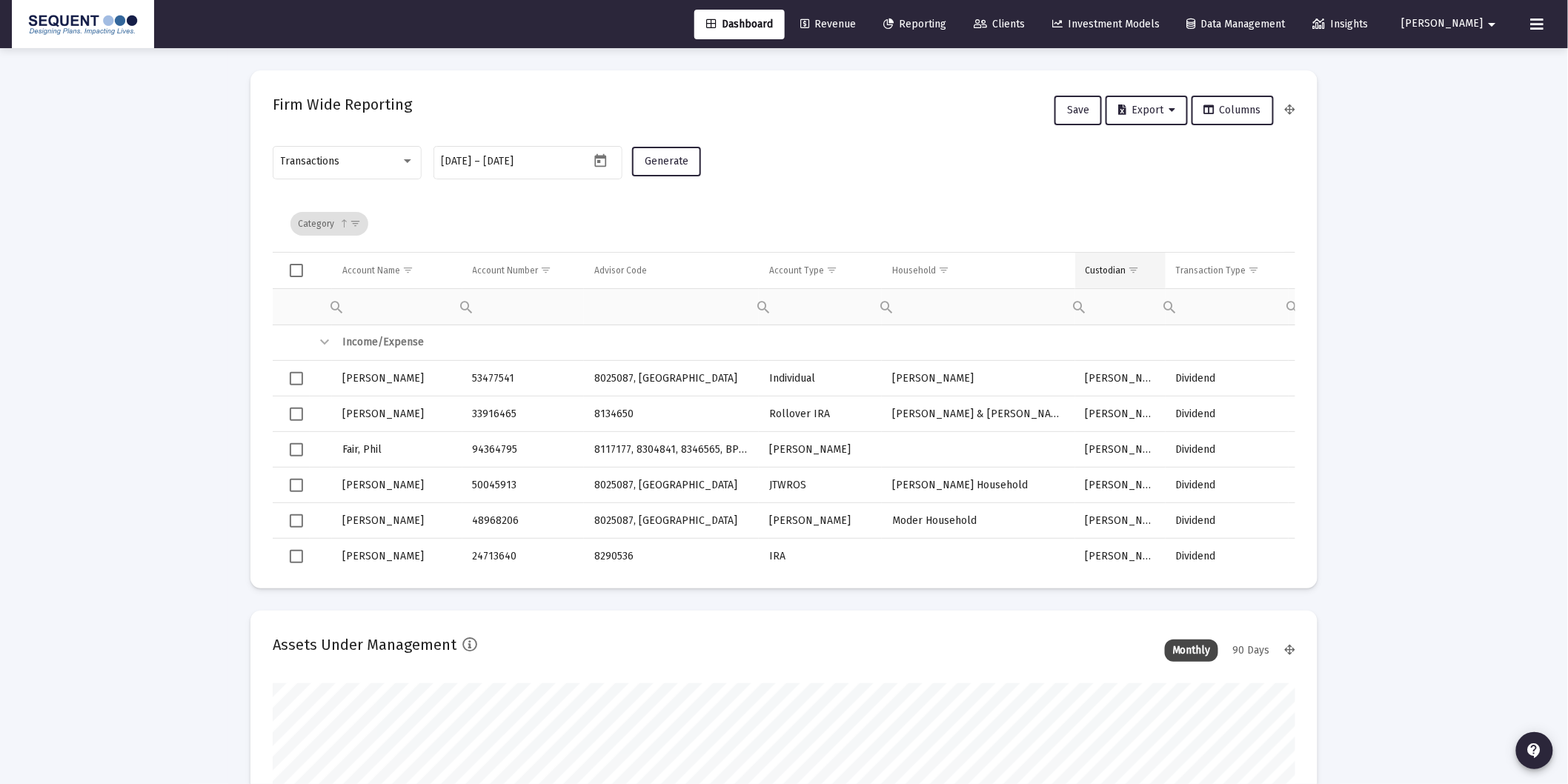
click at [1132, 272] on span "Show filter options for column 'Custodian'" at bounding box center [1134, 270] width 11 height 11
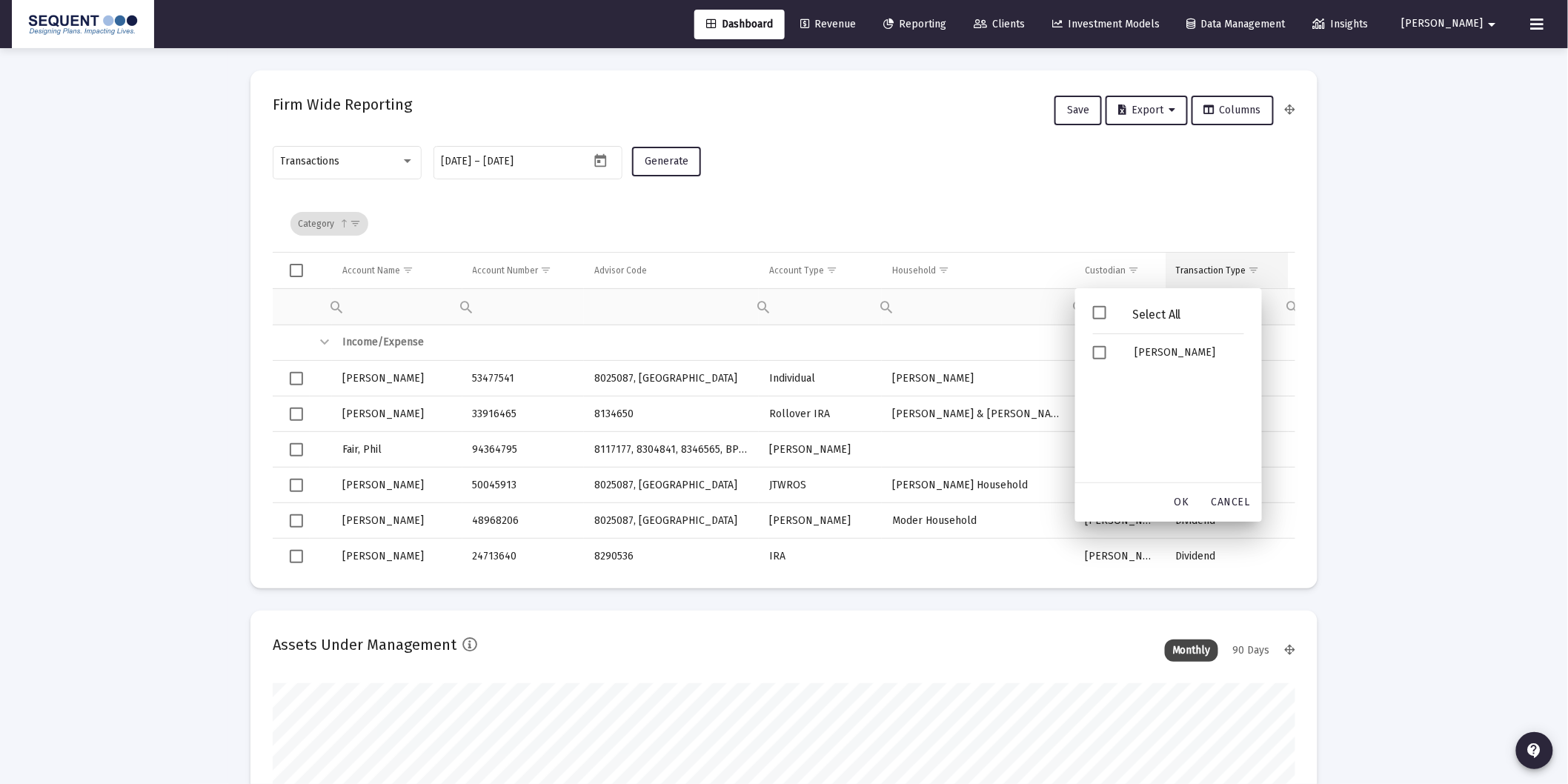
click at [1248, 267] on span "Show filter options for column 'Transaction Type'" at bounding box center [1254, 270] width 11 height 11
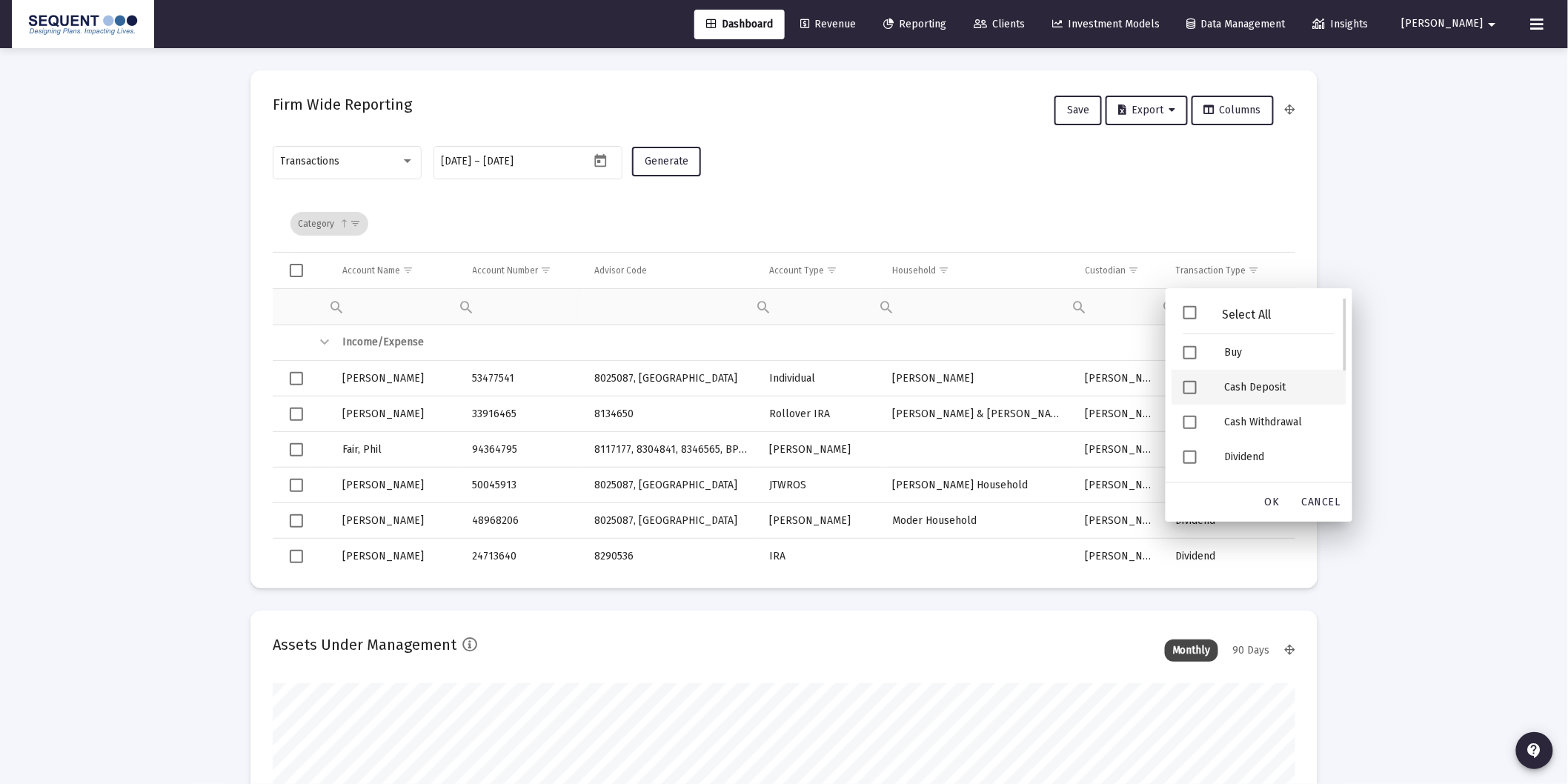
click at [1255, 381] on div "Cash Deposit" at bounding box center [1280, 388] width 133 height 35
click at [1264, 389] on div "Security Deposit" at bounding box center [1280, 390] width 133 height 35
click at [1287, 508] on div "OK" at bounding box center [1272, 502] width 47 height 26
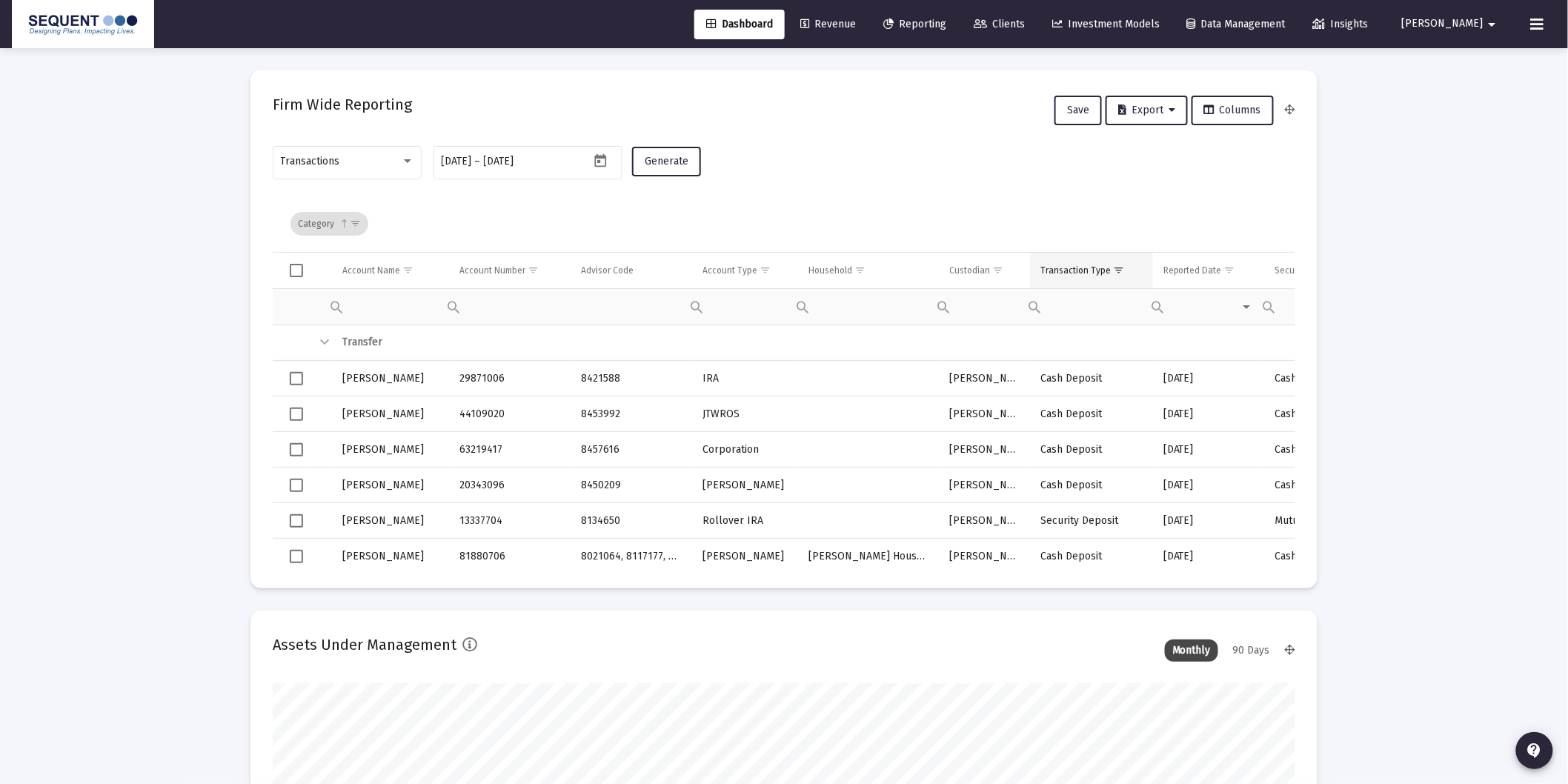
click at [1062, 262] on td "Transaction Type" at bounding box center [1091, 270] width 123 height 36
click at [1160, 109] on span "Export" at bounding box center [1146, 110] width 57 height 13
click at [1156, 151] on button "Export All Rows" at bounding box center [1153, 148] width 101 height 36
